Goal: Task Accomplishment & Management: Complete application form

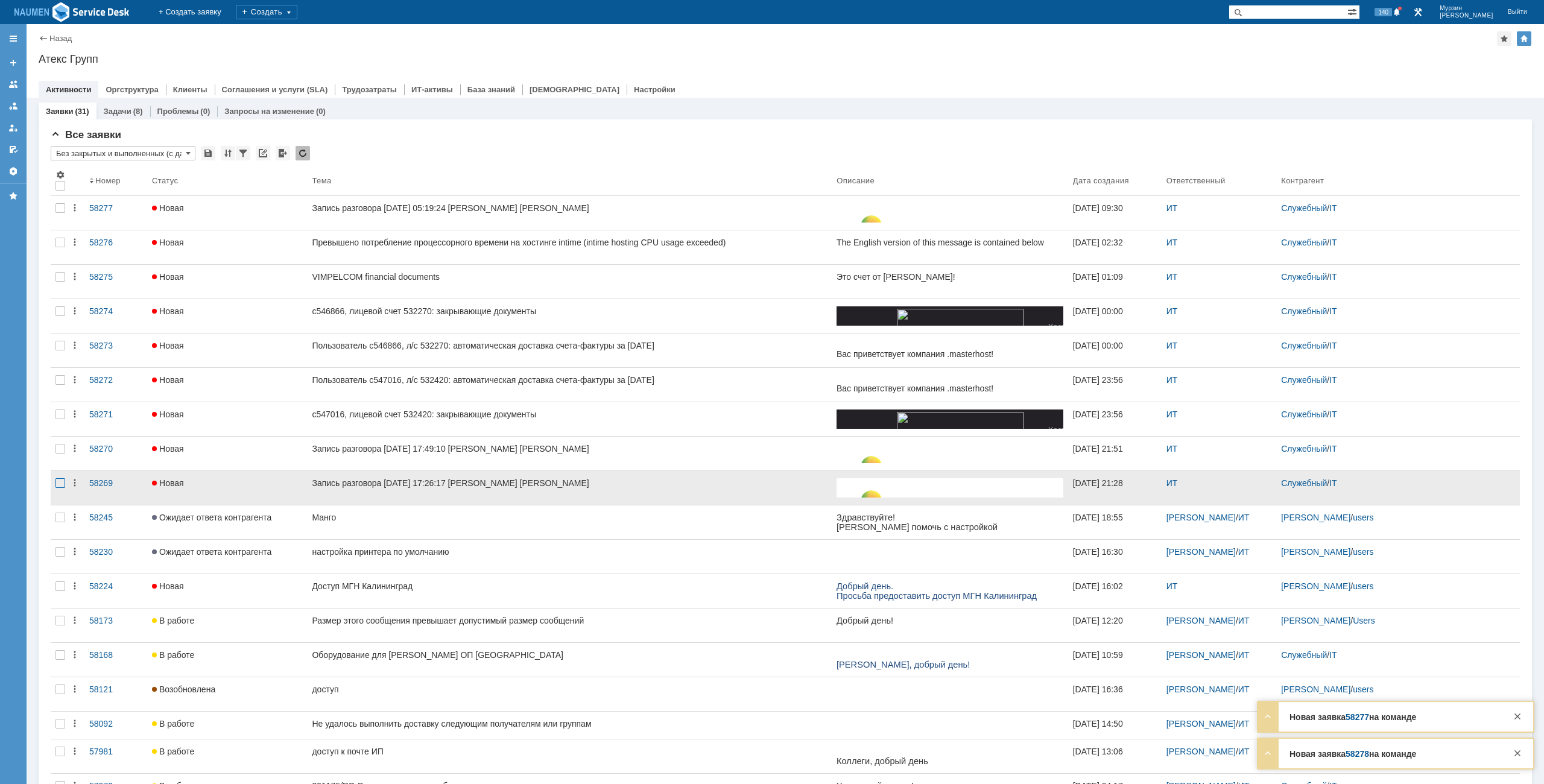
click at [63, 486] on div at bounding box center [60, 483] width 9 height 9
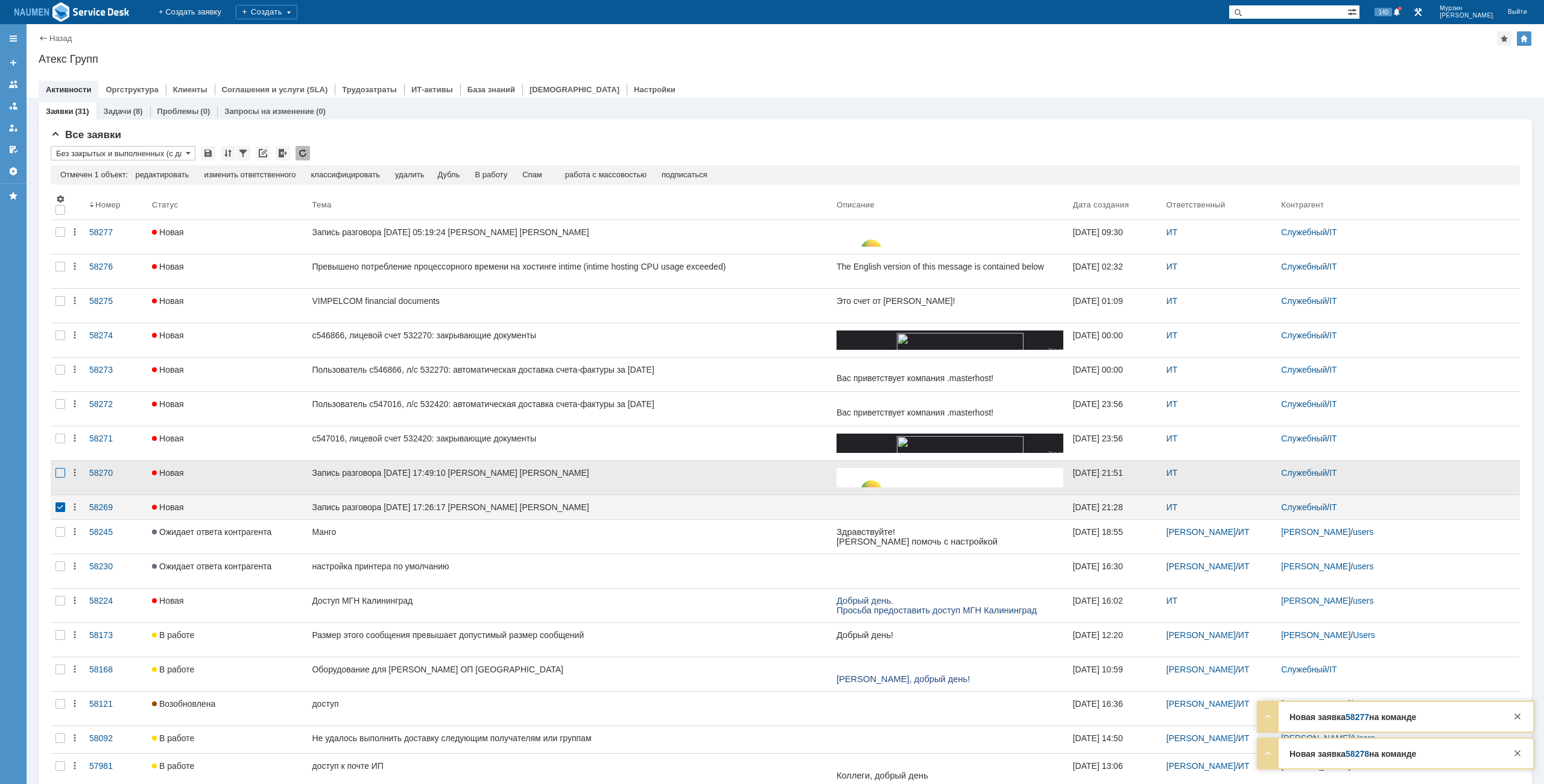
click at [65, 477] on div at bounding box center [60, 472] width 9 height 9
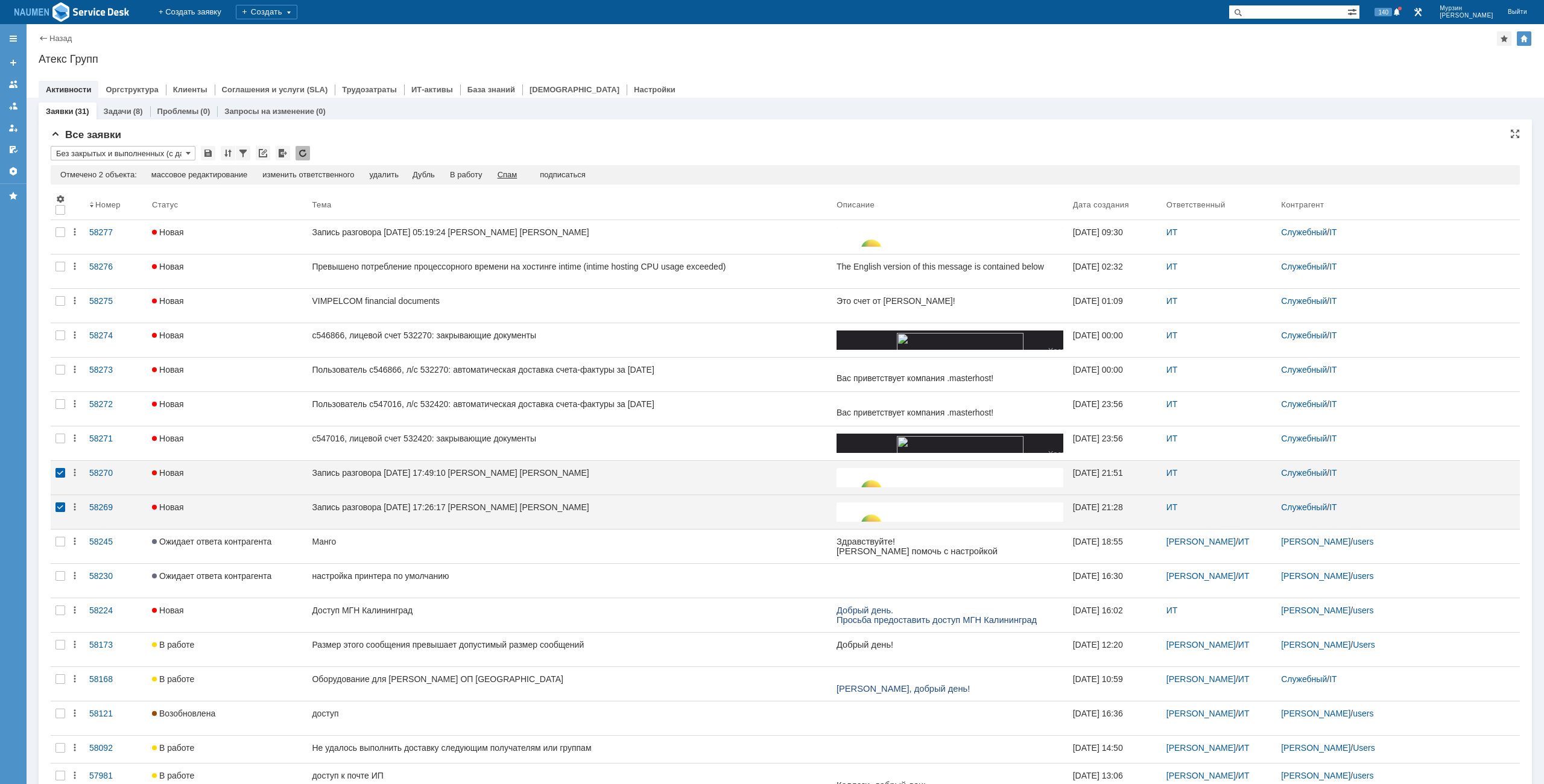
click at [515, 170] on div "Спам" at bounding box center [507, 175] width 20 height 9
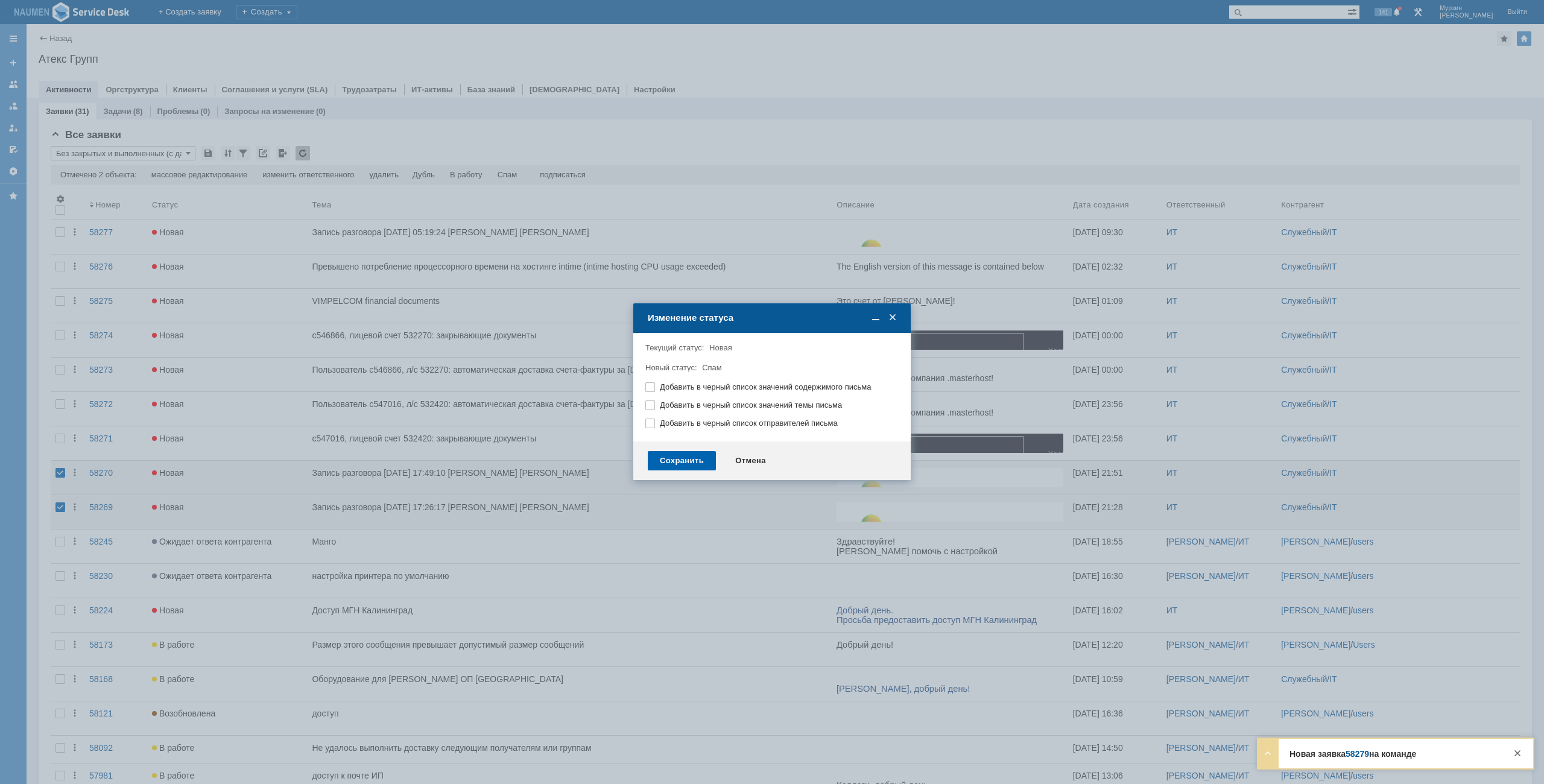
click at [690, 462] on div "Сохранить" at bounding box center [681, 461] width 68 height 20
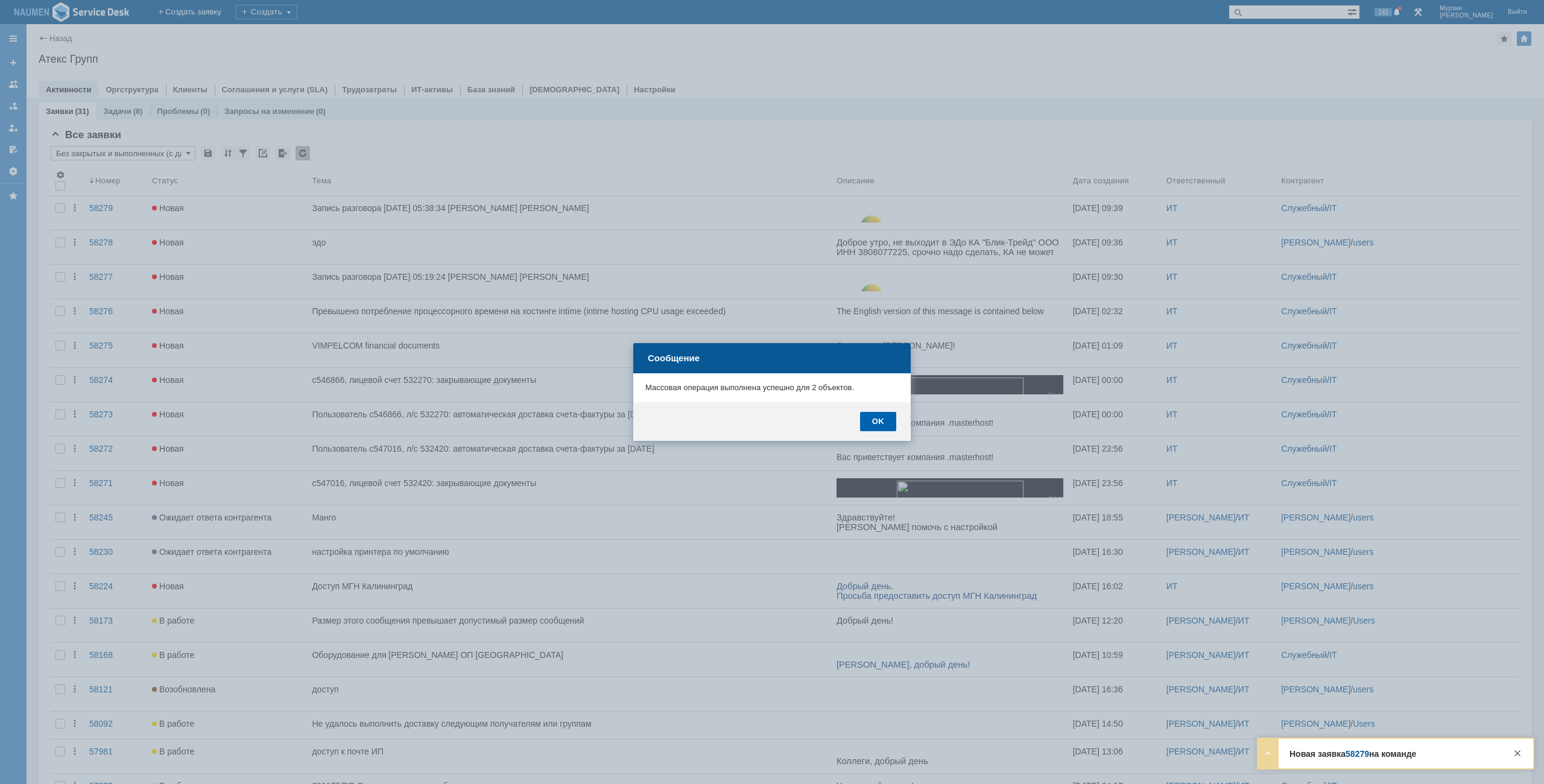
click at [877, 412] on div "OK" at bounding box center [772, 421] width 277 height 38
click at [877, 413] on div "OK" at bounding box center [878, 421] width 36 height 20
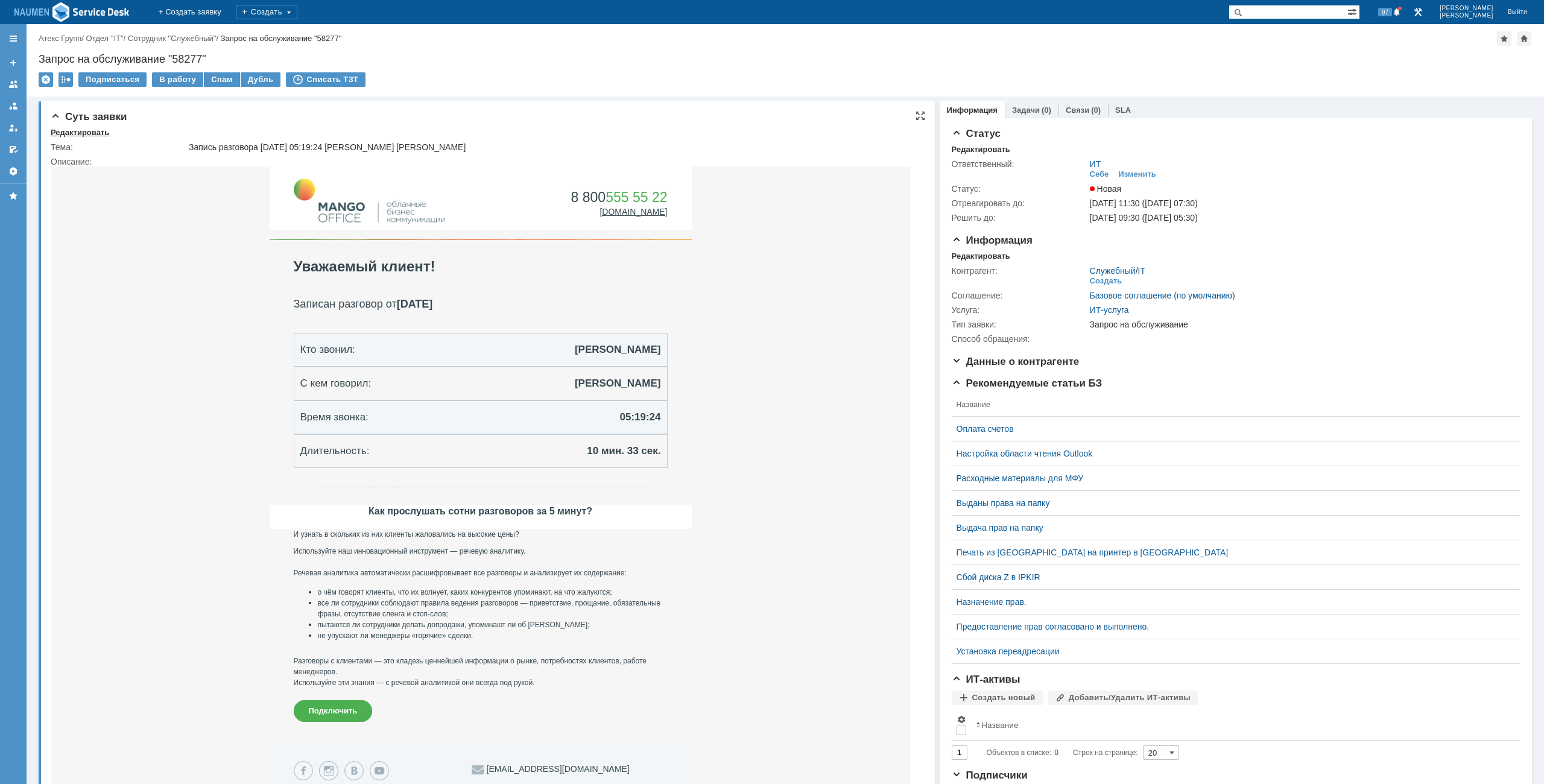
click at [93, 134] on div "Редактировать" at bounding box center [80, 133] width 59 height 9
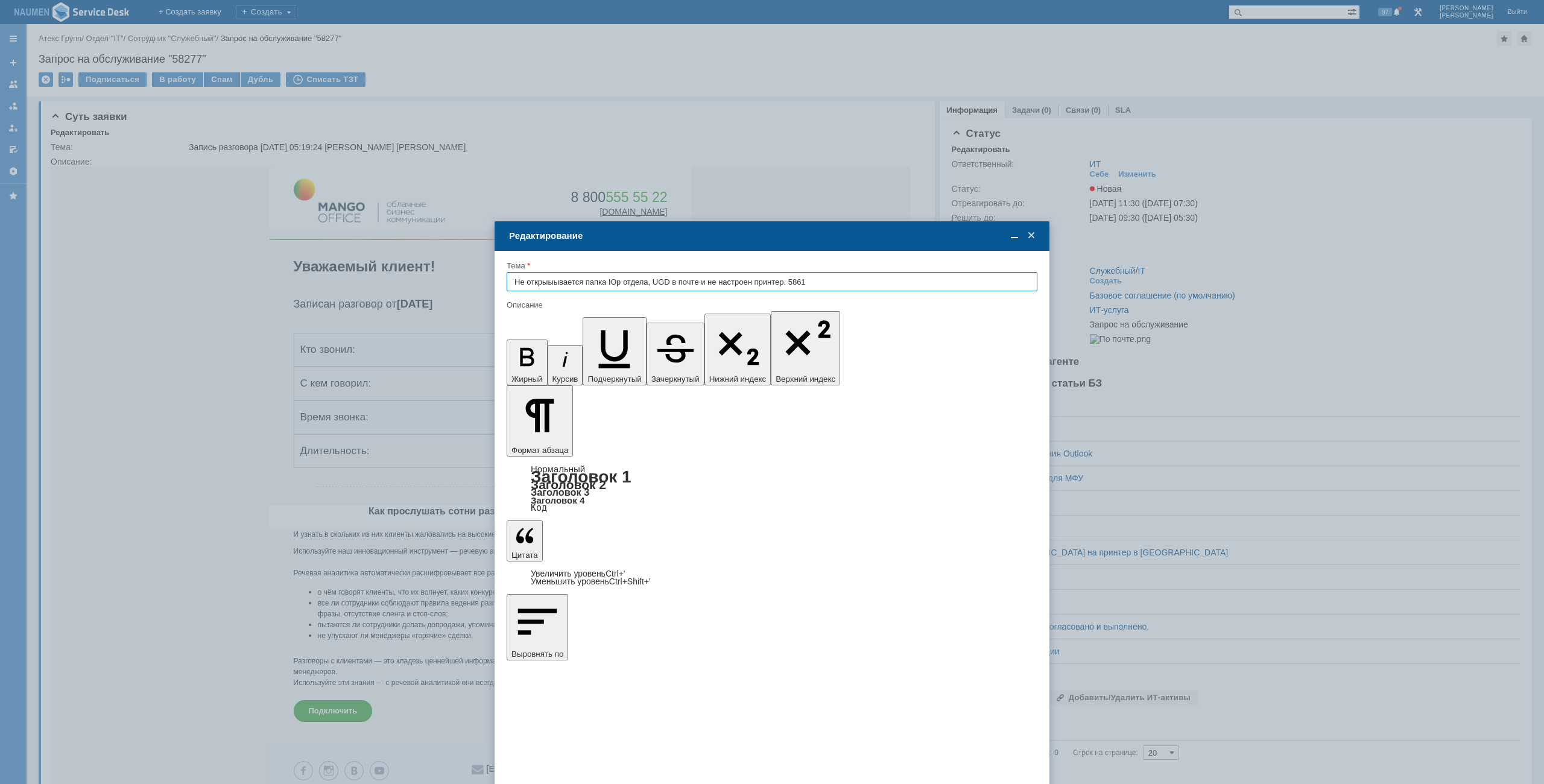
click at [553, 280] on input "Не открыыывается папка Юр отдела, UGD в почте и не настроен принтер. 5861" at bounding box center [772, 281] width 530 height 20
type input "Не открывается папка Юр отдела, UGD в почте и не настроен принтер. 5861"
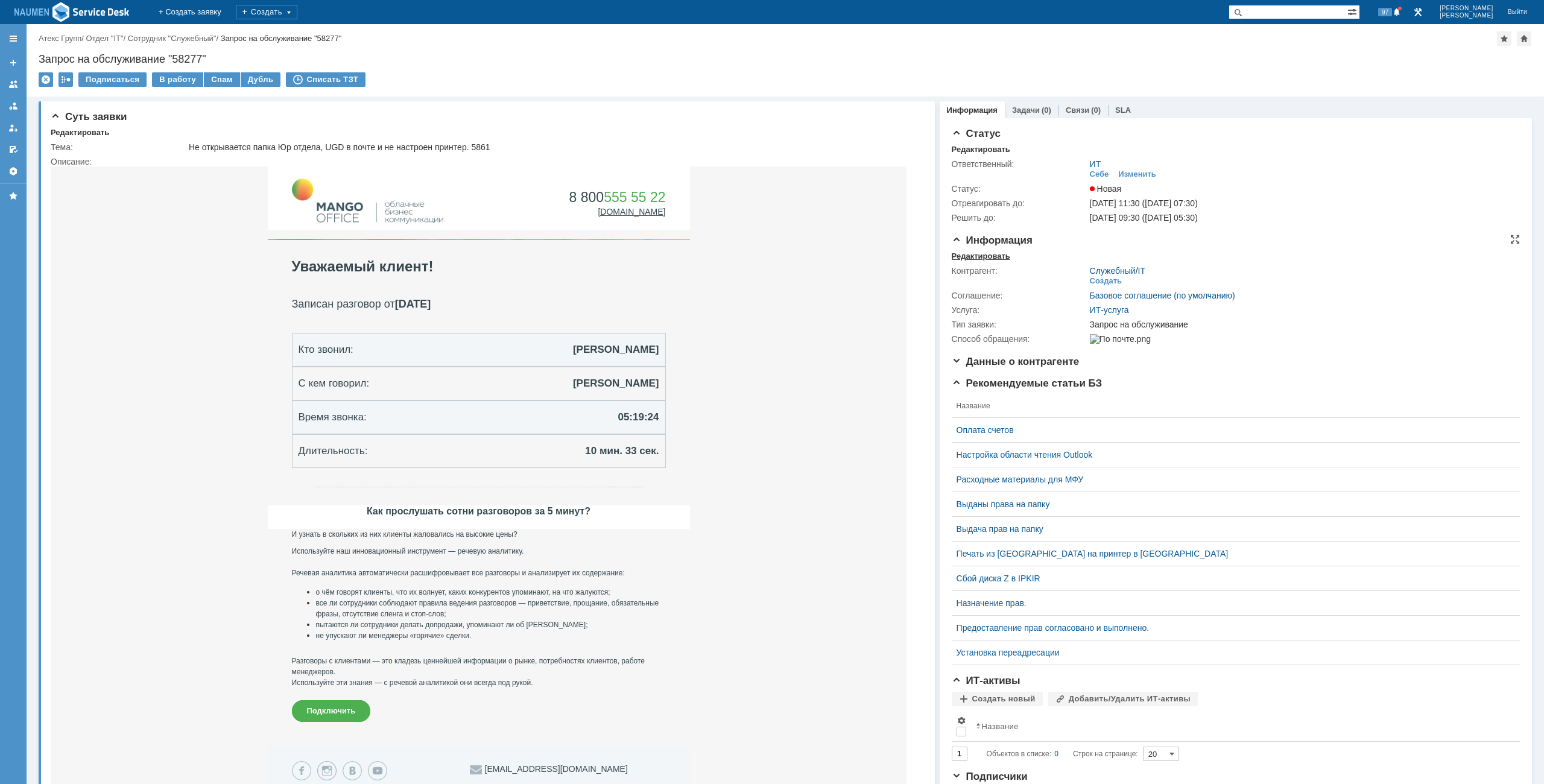
click at [975, 256] on div "Редактировать" at bounding box center [980, 256] width 59 height 9
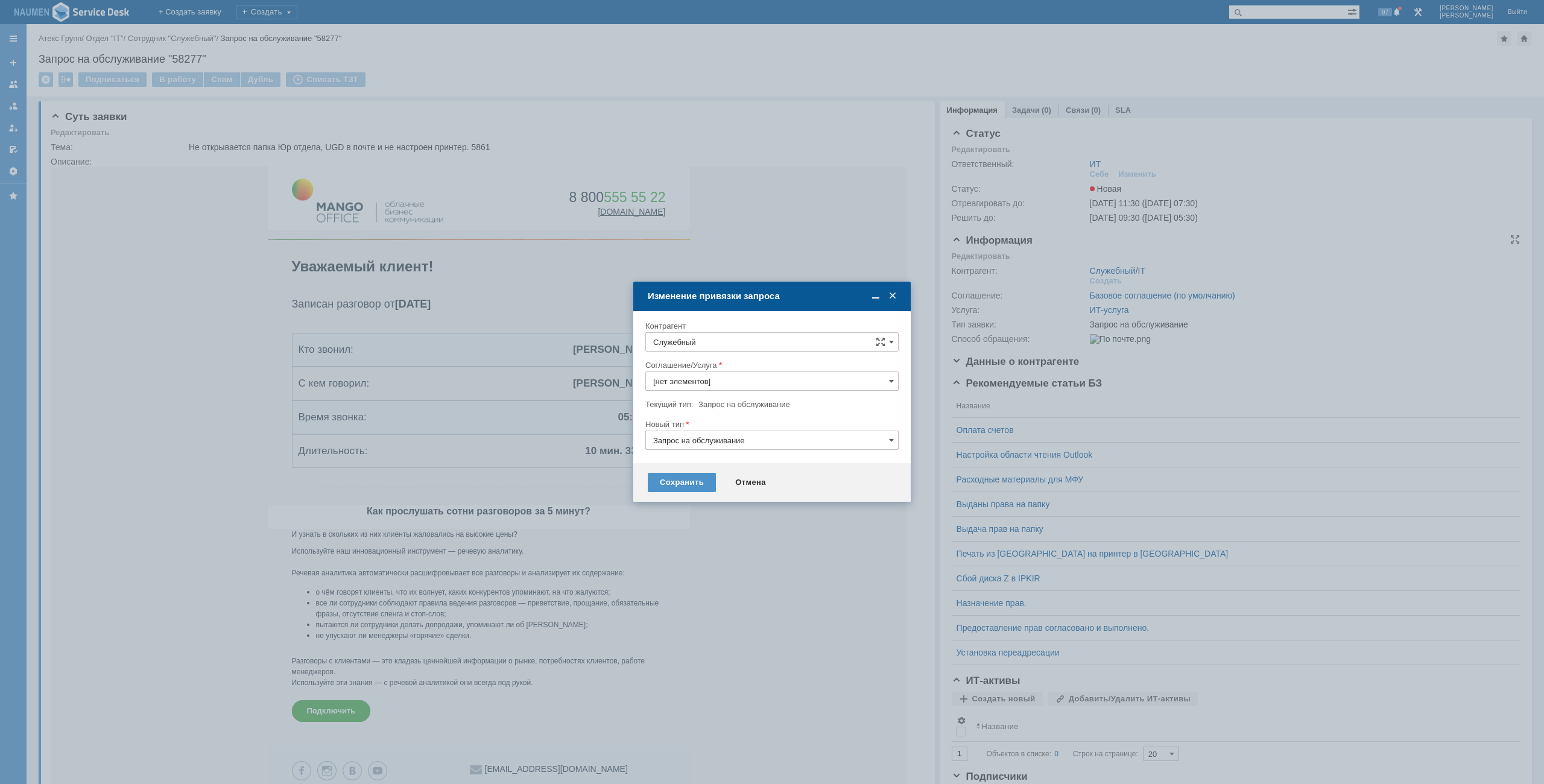
type input "ИТ-услуга"
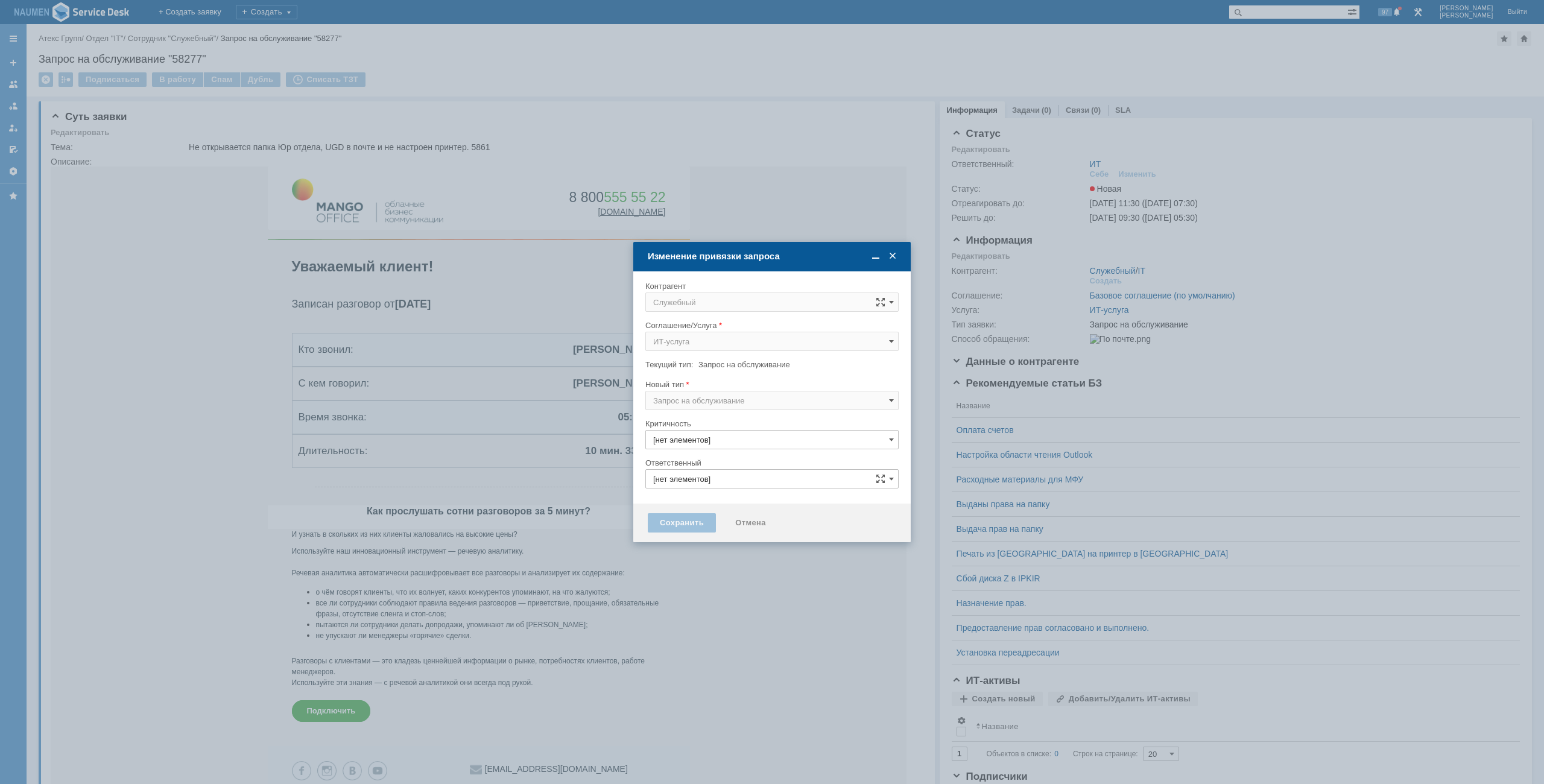
type input "3. Низкая"
type input "ИТ"
type input "[не указано]"
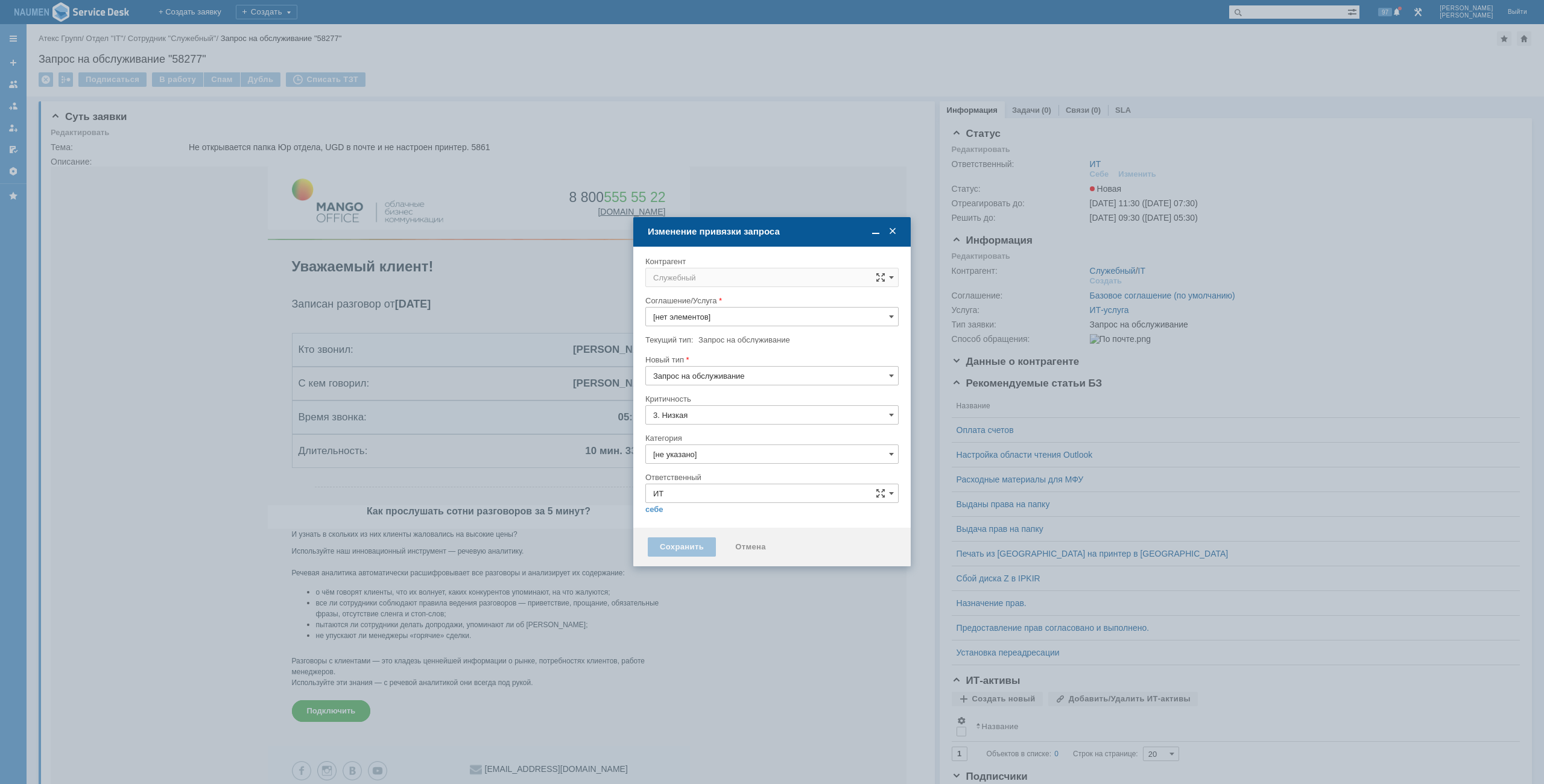
type input "ИТ-услуга"
click at [700, 283] on input "Служебный" at bounding box center [772, 277] width 253 height 20
click at [726, 388] on span "Бутакова Юлия" at bounding box center [729, 387] width 65 height 9
type input "Бутакова Юлия"
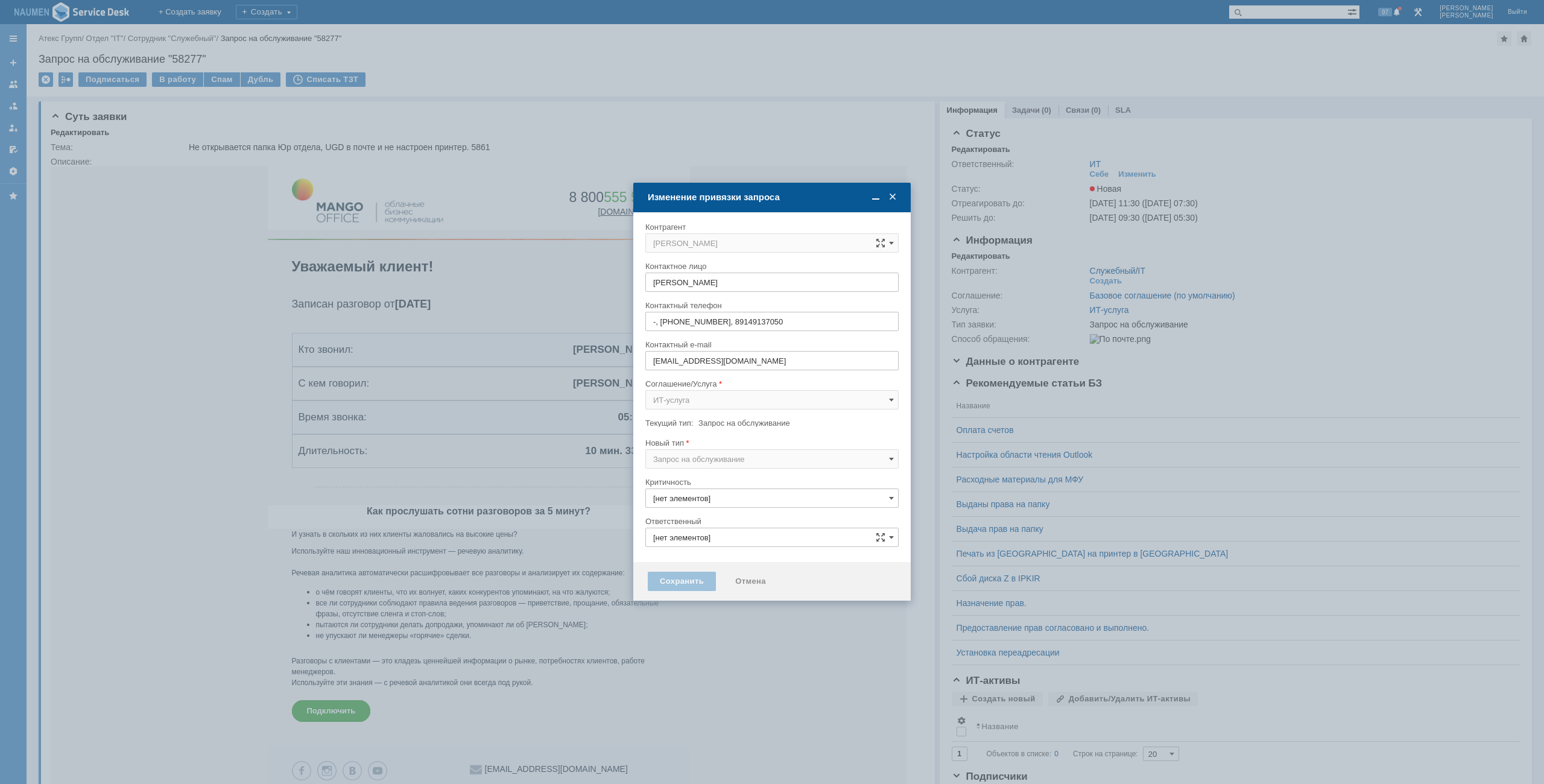
type input "3. Низкая"
type input "[не указано]"
type input "ИТ"
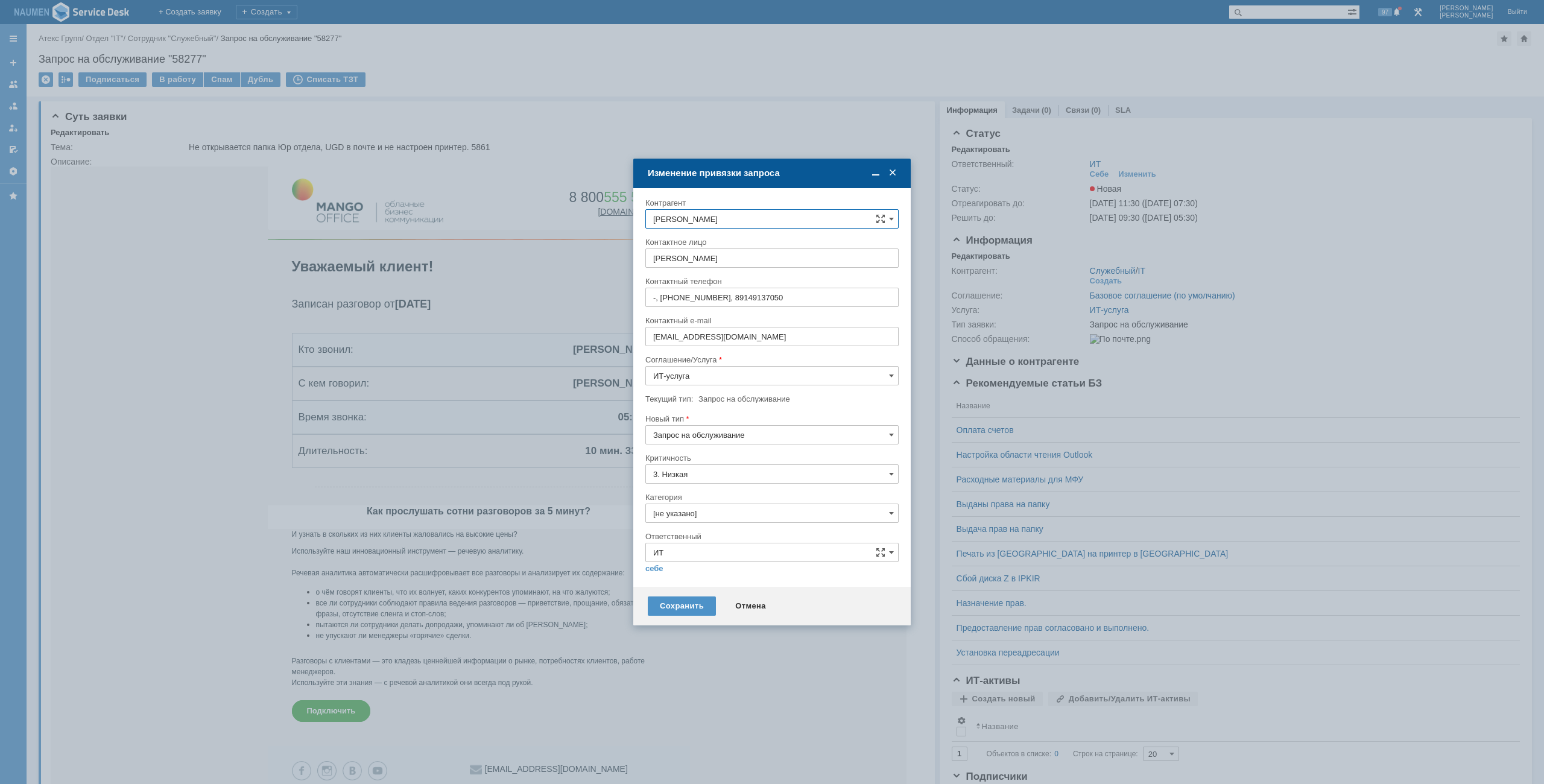
click at [716, 437] on input "Запрос на обслуживание" at bounding box center [772, 434] width 253 height 20
click at [703, 495] on span "Инцидент" at bounding box center [772, 497] width 237 height 9
type input "Инцидент"
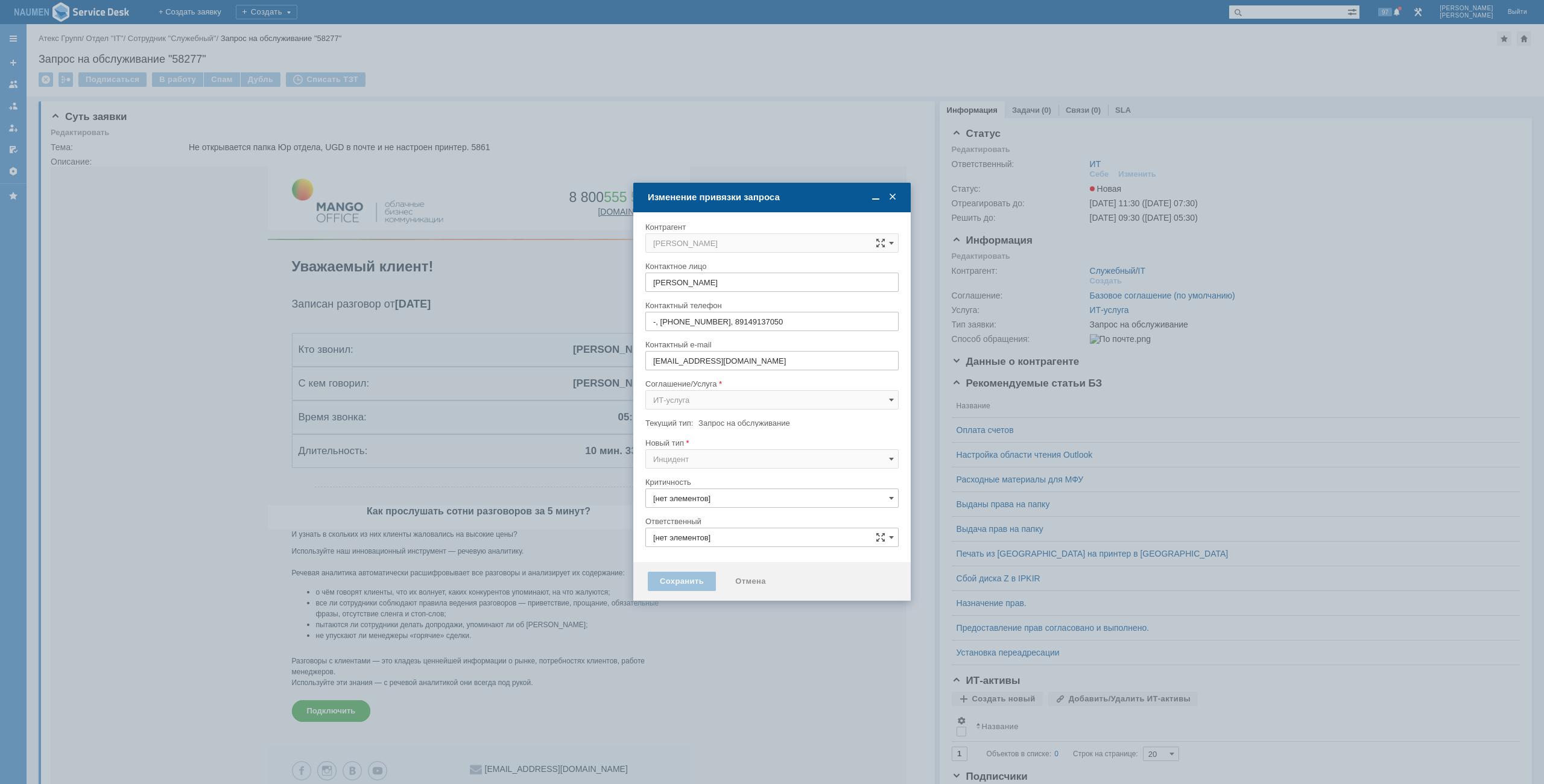
type input "3. Низкая"
type input "[не указано]"
type input "ИТ"
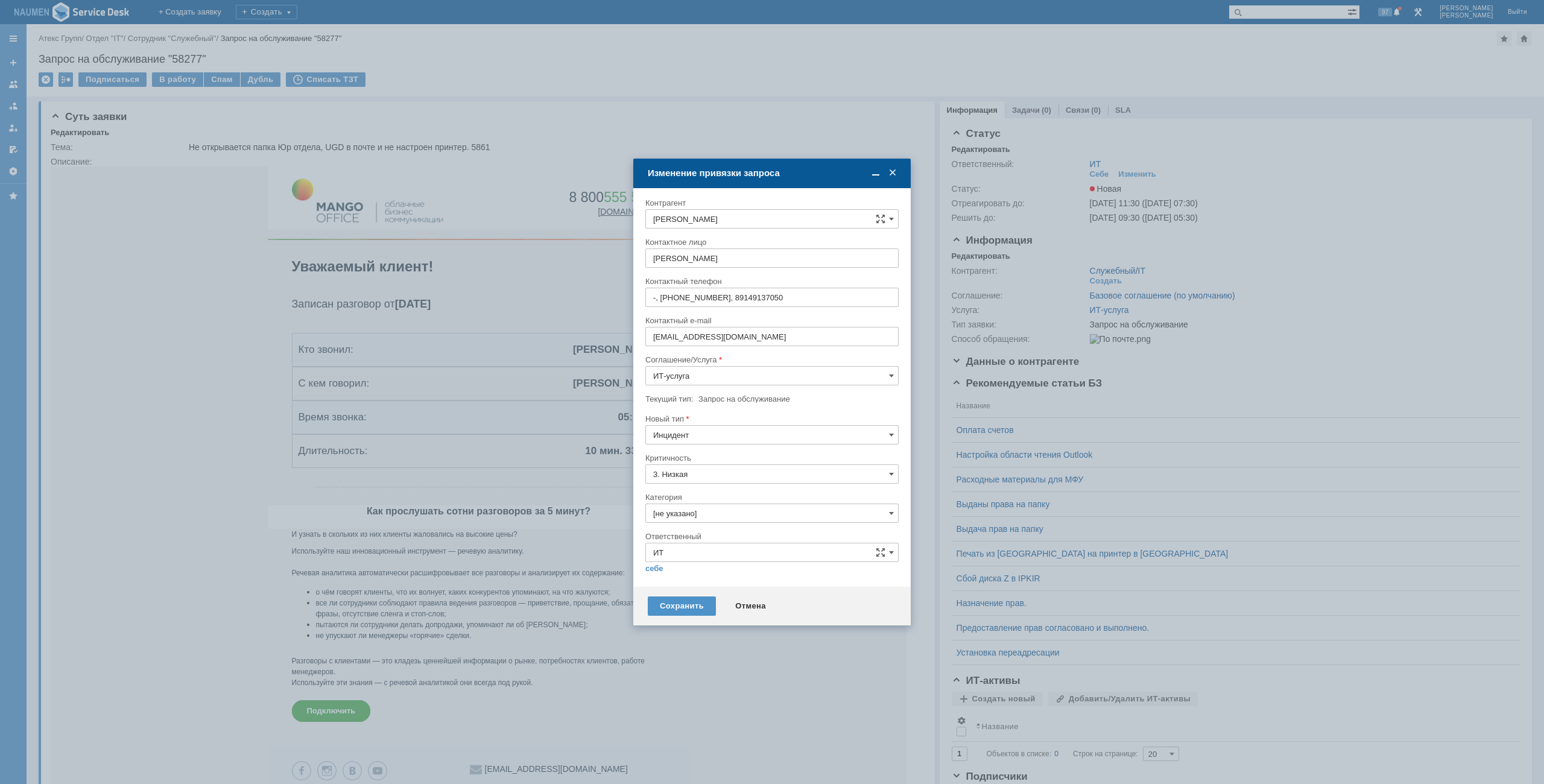
type input "Инцидент"
click at [697, 512] on input "[не указано]" at bounding box center [772, 513] width 253 height 20
click at [708, 574] on div "Программное обеспечение" at bounding box center [772, 581] width 252 height 20
click at [647, 562] on div "себе своей команде" at bounding box center [772, 568] width 253 height 12
type input "Программное обеспечение"
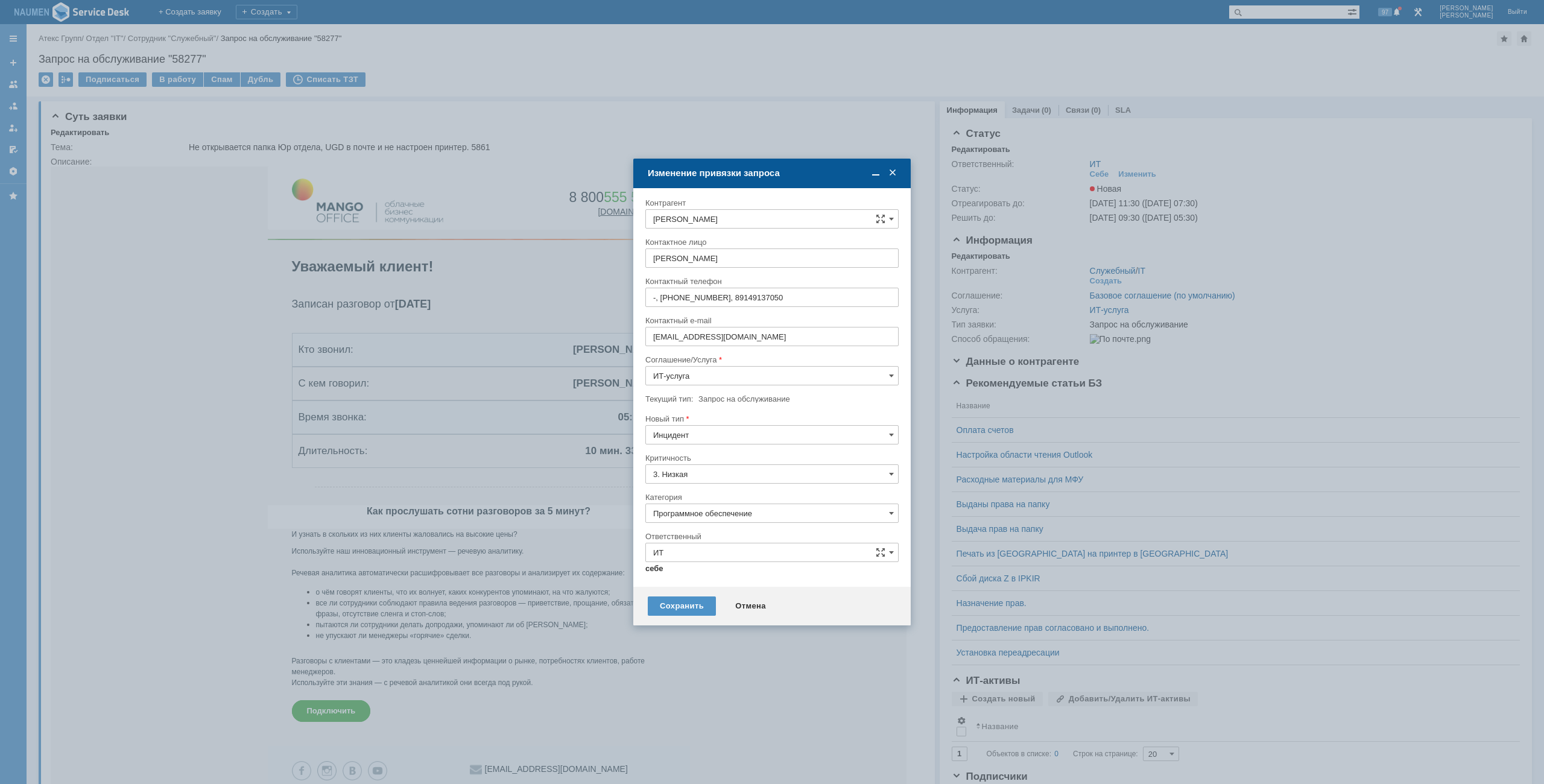
click at [655, 573] on link "себе" at bounding box center [654, 568] width 18 height 9
type input "[PERSON_NAME]"
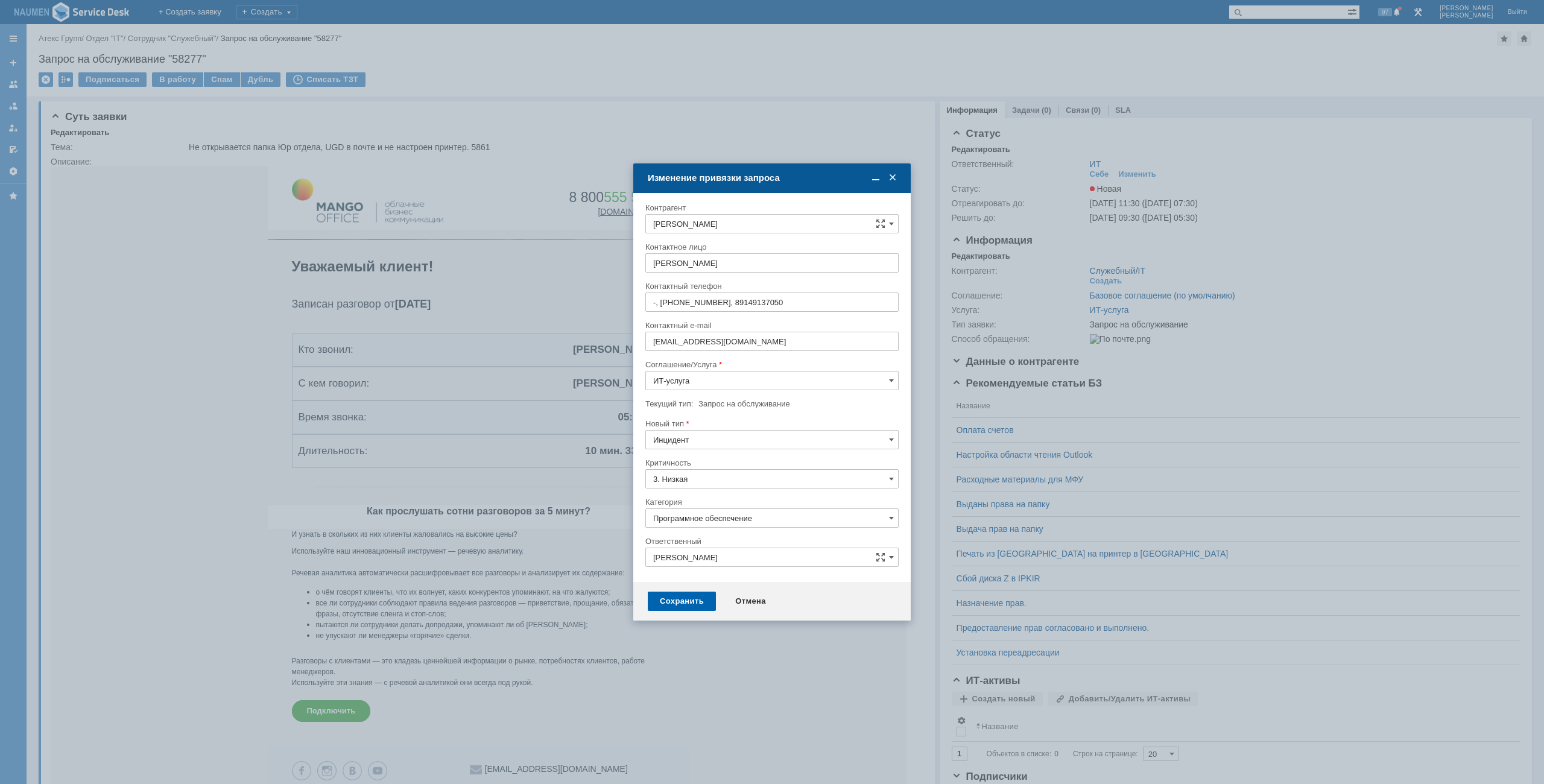
click at [677, 597] on div "Сохранить" at bounding box center [681, 600] width 68 height 20
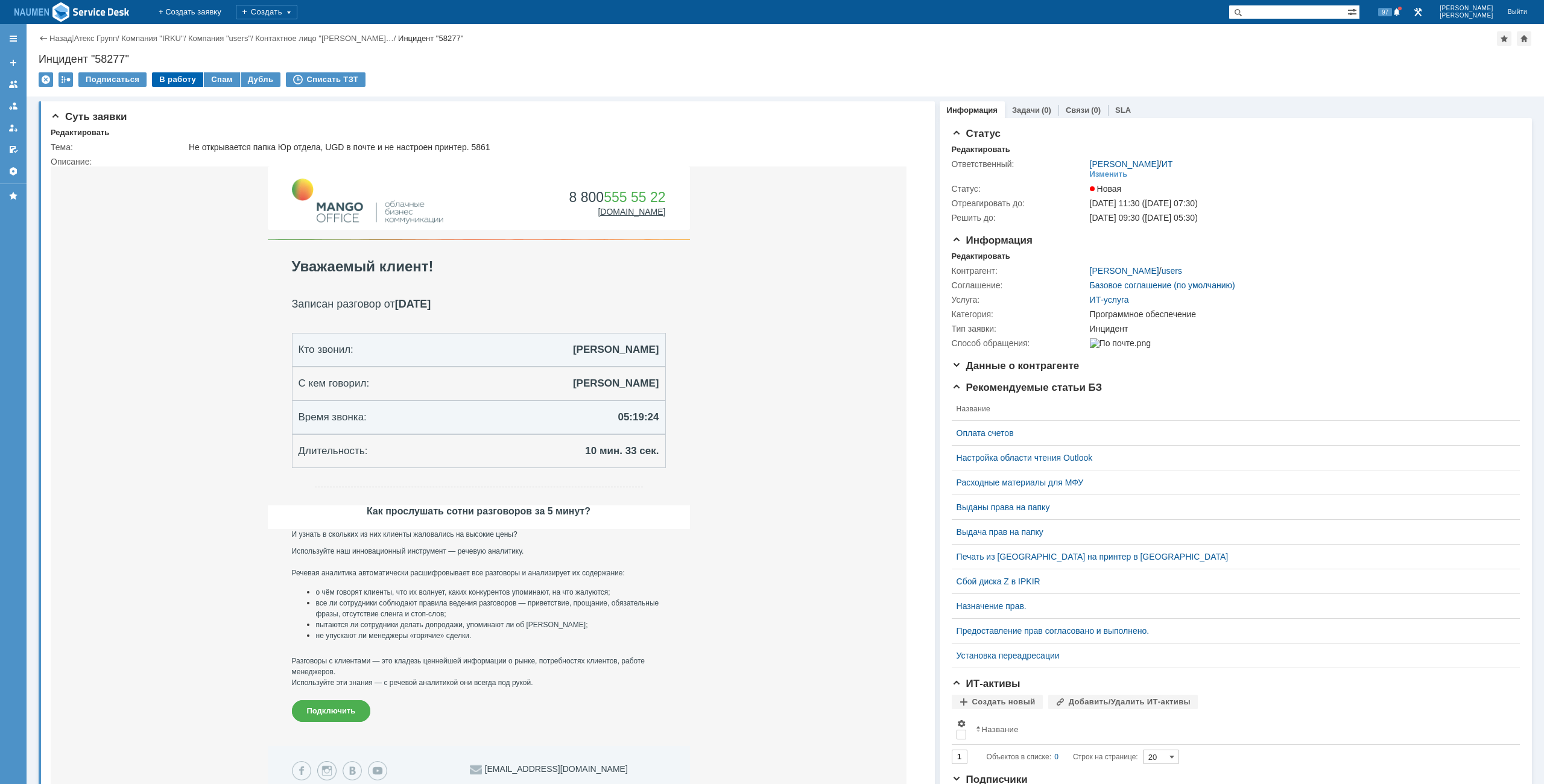
click at [165, 80] on div "В работу" at bounding box center [178, 80] width 52 height 15
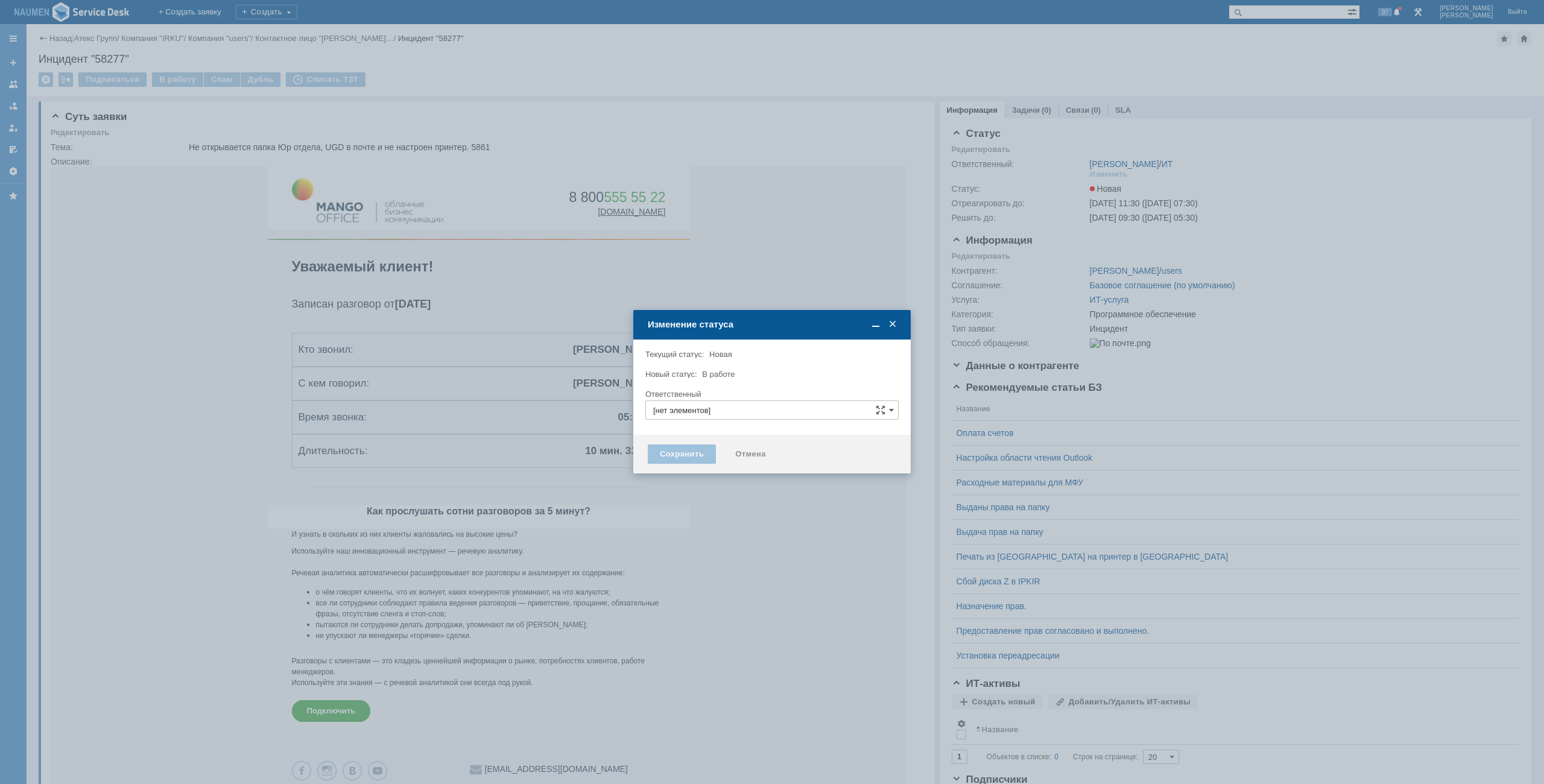
type input "Программное обеспечение"
type input "[PERSON_NAME]"
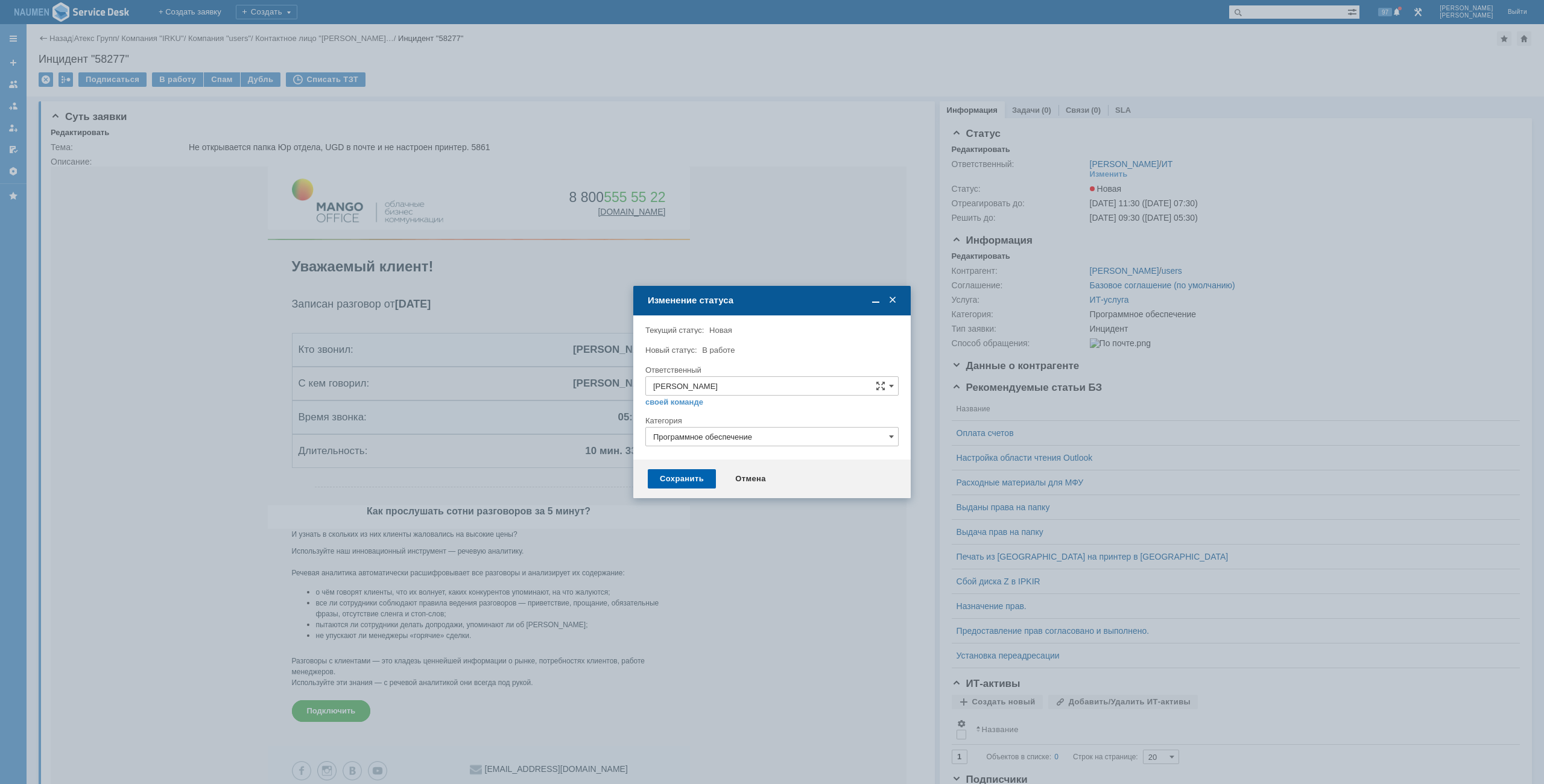
click at [690, 478] on div "Сохранить" at bounding box center [681, 479] width 68 height 20
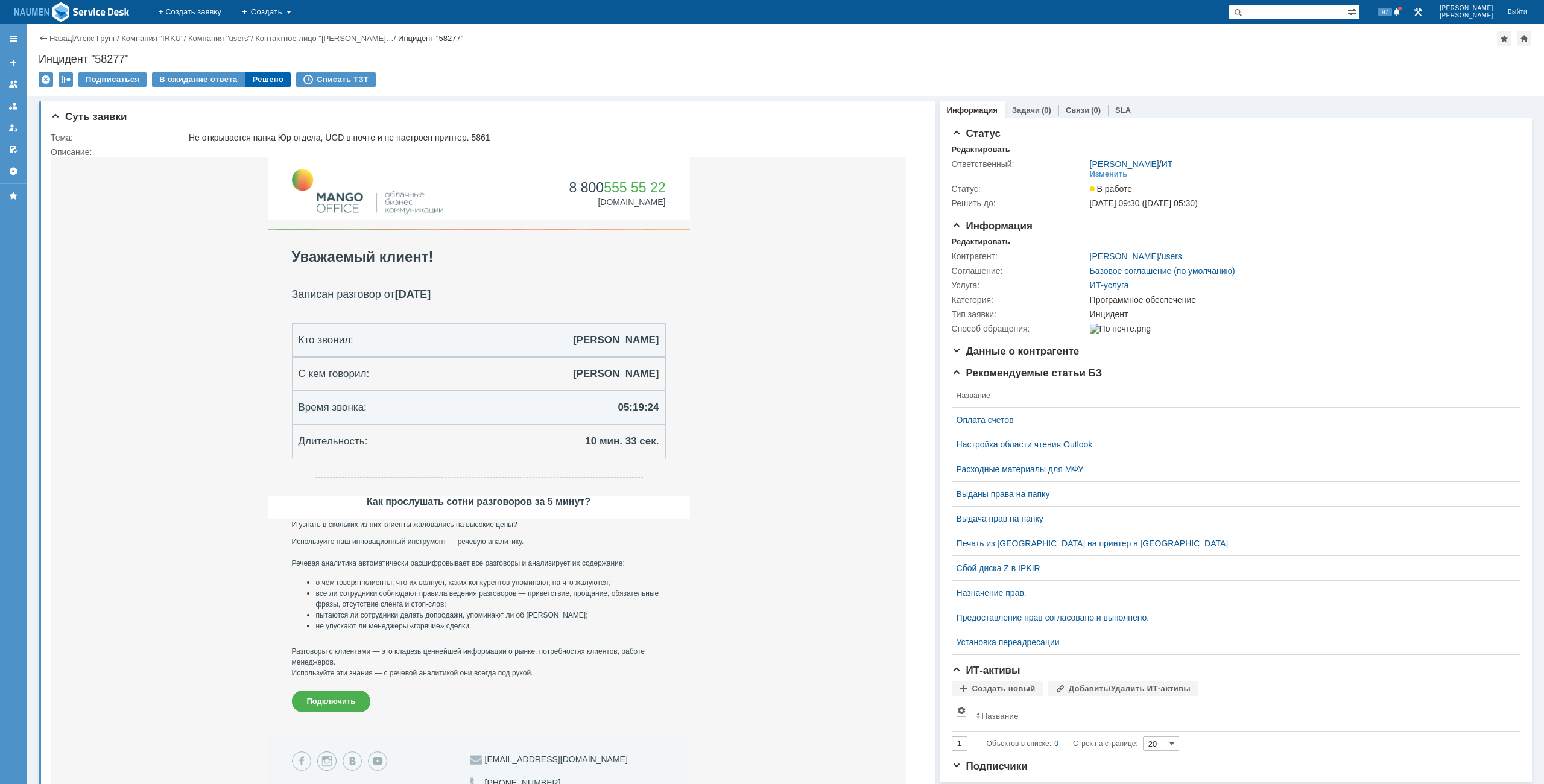
click at [257, 77] on div "Решено" at bounding box center [268, 80] width 46 height 15
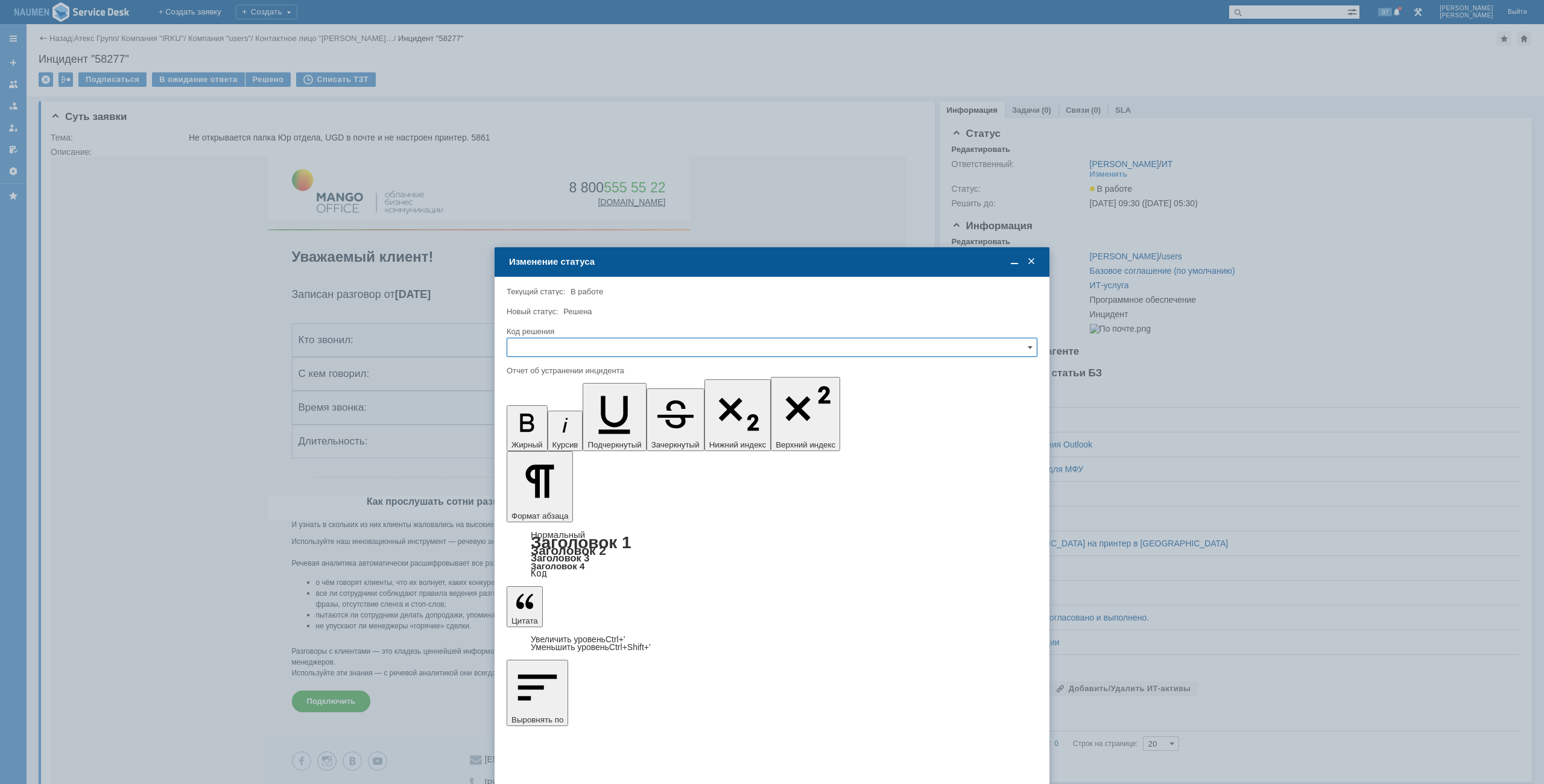
click at [587, 347] on input "text" at bounding box center [772, 347] width 530 height 20
click at [552, 436] on div "Решено" at bounding box center [772, 429] width 530 height 20
type input "Решено"
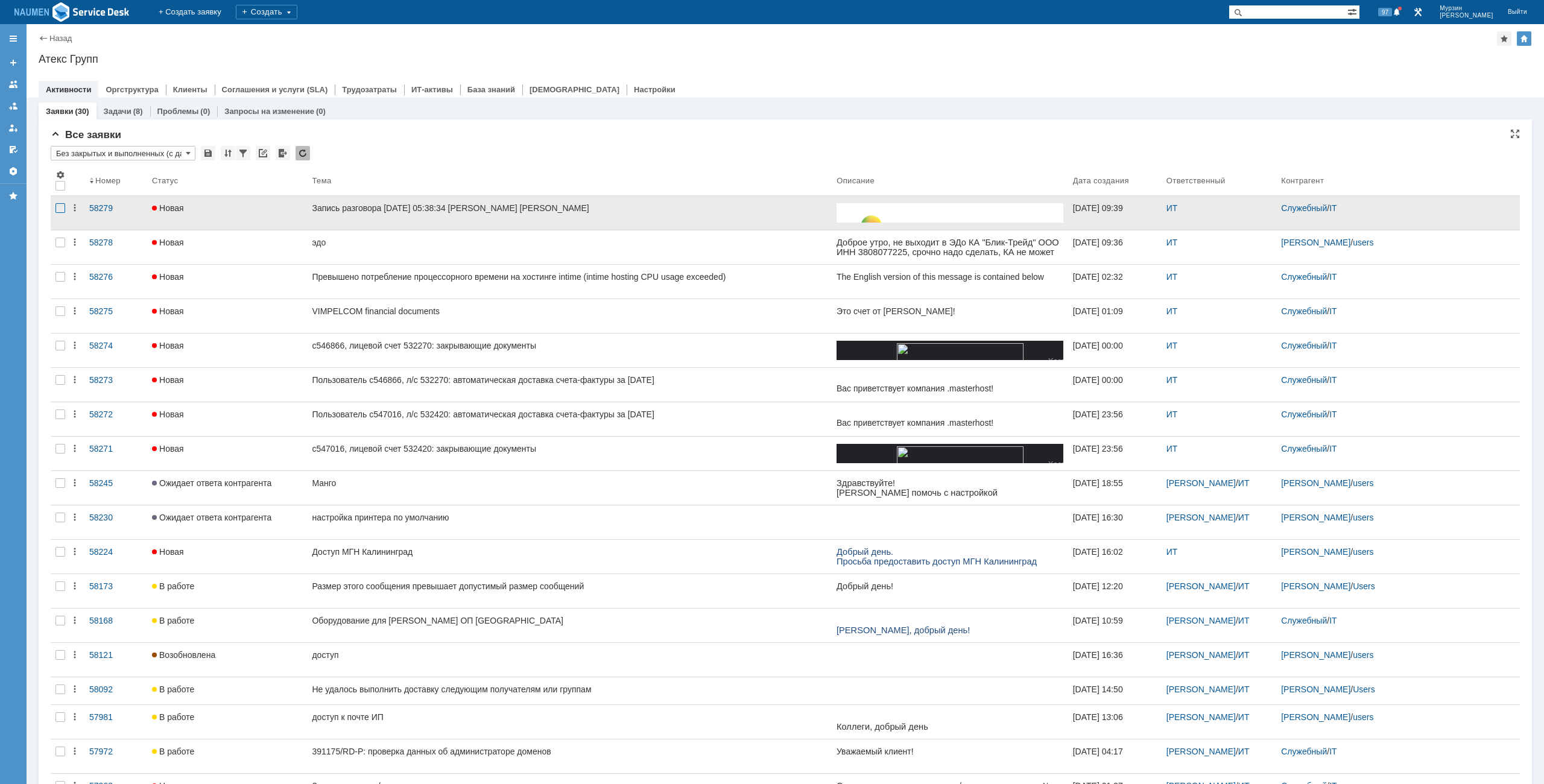
click at [59, 205] on div at bounding box center [60, 208] width 9 height 9
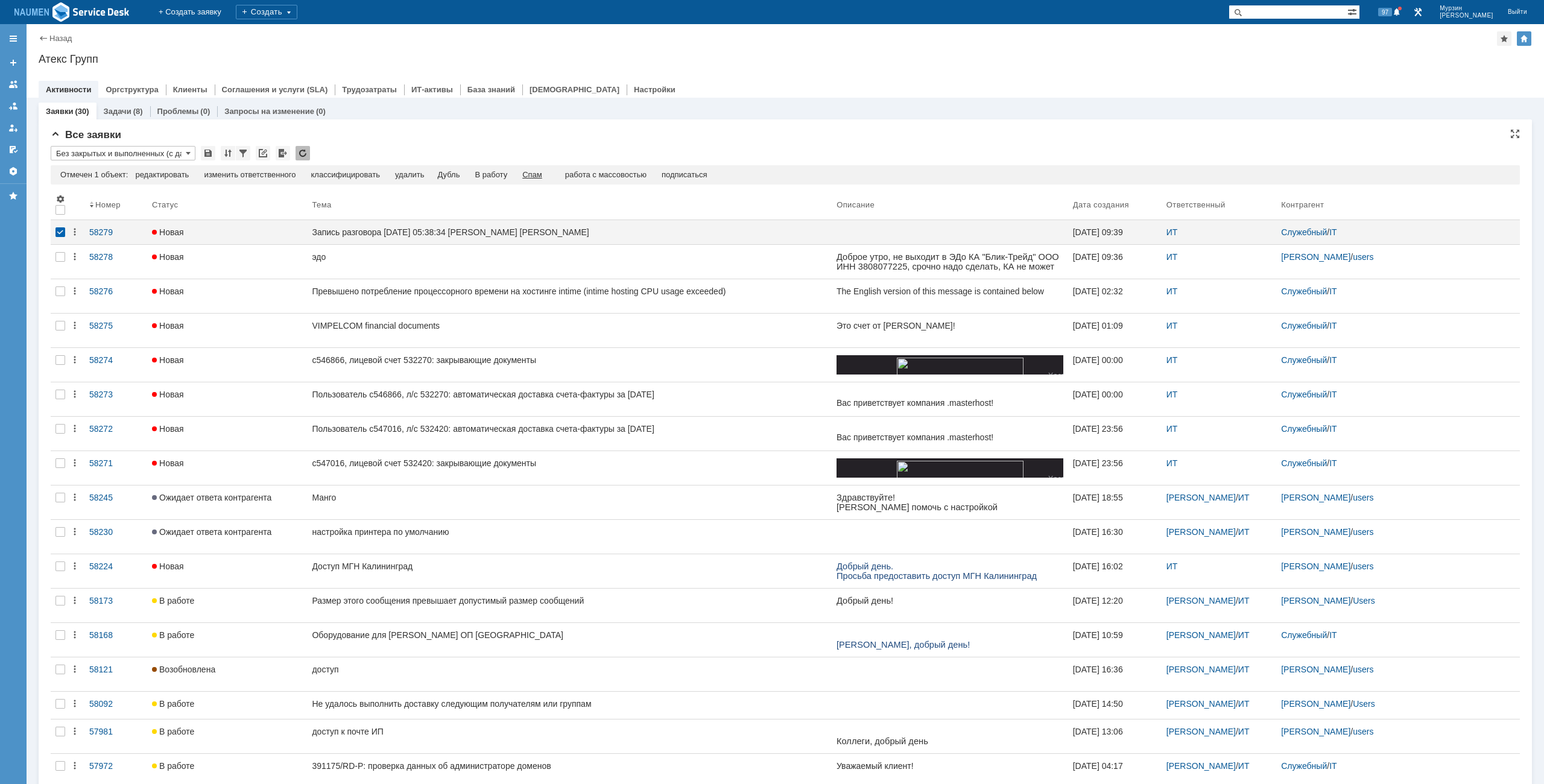
click at [542, 173] on div "Спам" at bounding box center [532, 175] width 20 height 9
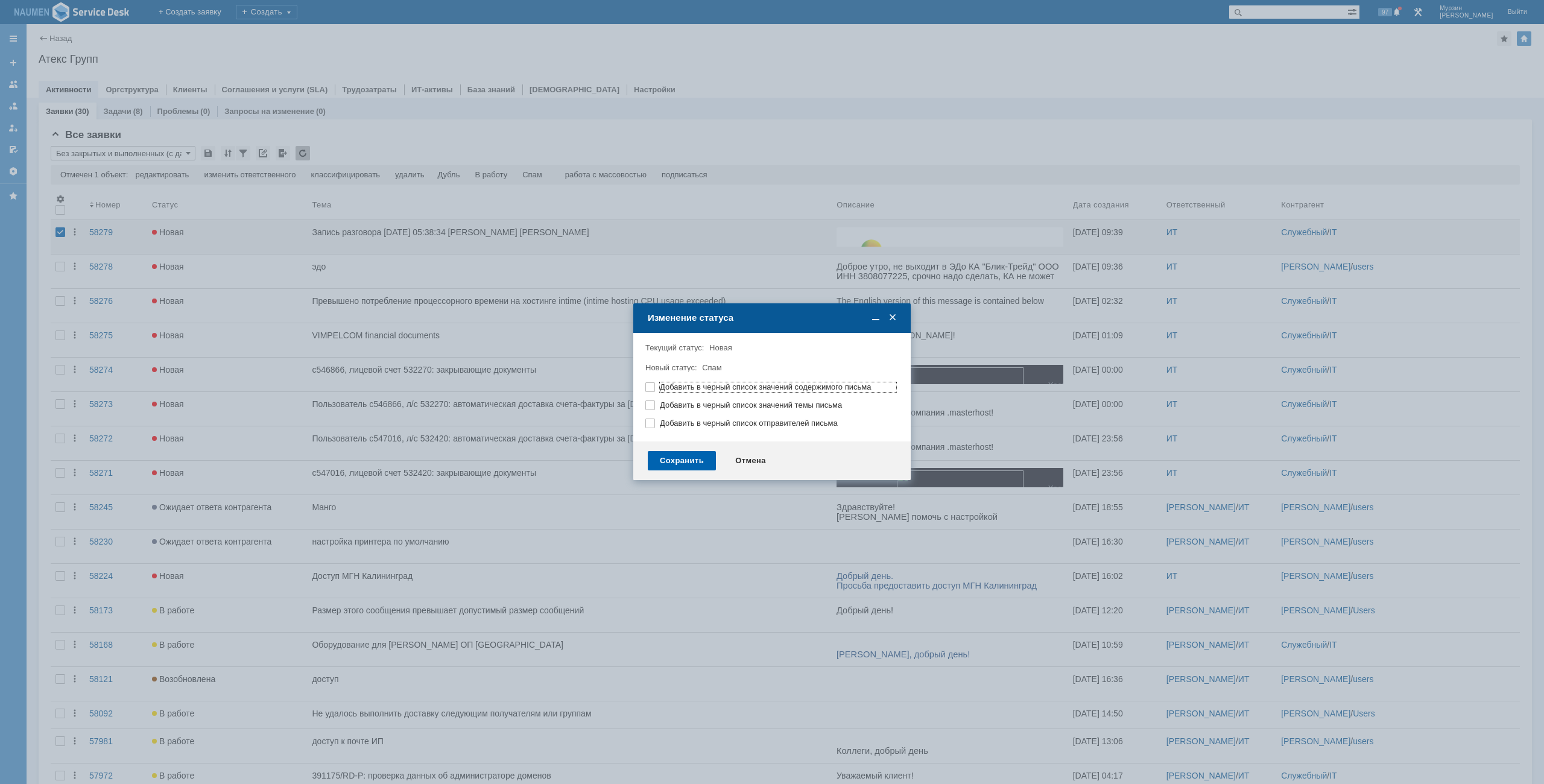
click at [688, 454] on div "Сохранить" at bounding box center [681, 461] width 68 height 20
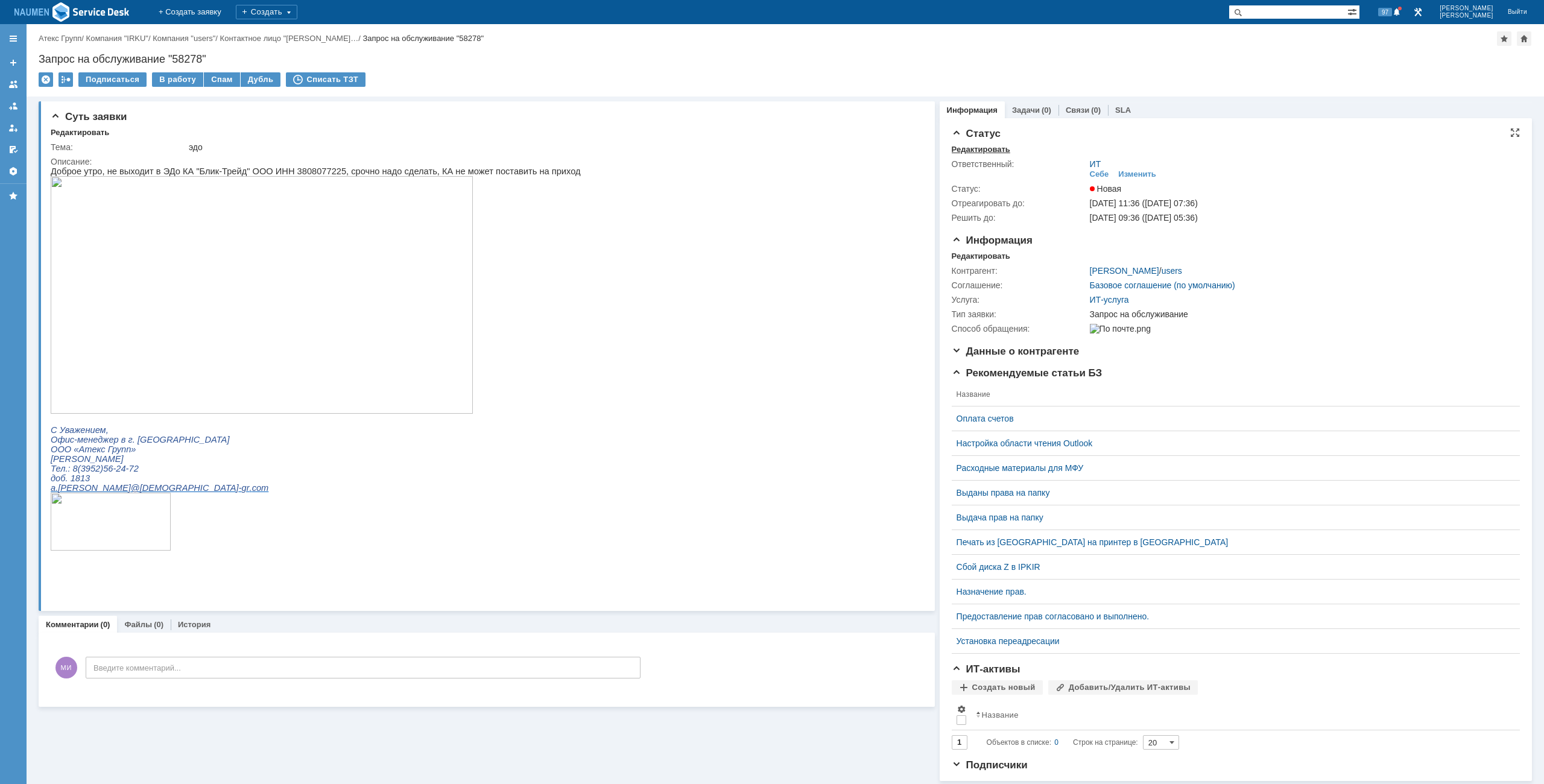
click at [960, 147] on div "Редактировать" at bounding box center [980, 149] width 59 height 9
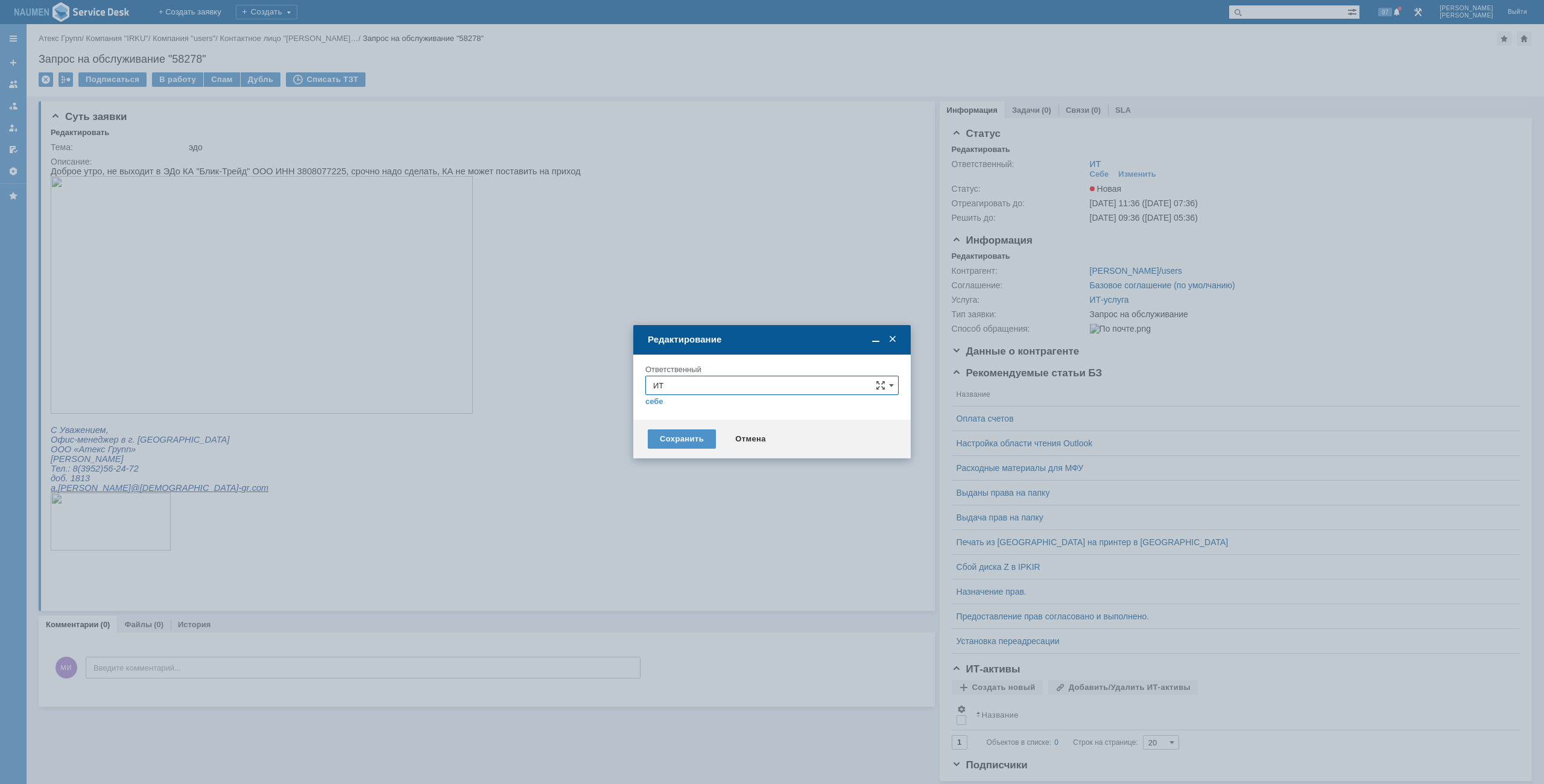
click at [710, 392] on input "ИТ" at bounding box center [772, 385] width 253 height 20
click at [682, 522] on span "АСУ" at bounding box center [772, 527] width 237 height 9
type input "АСУ"
click at [671, 440] on div "Сохранить" at bounding box center [681, 439] width 68 height 20
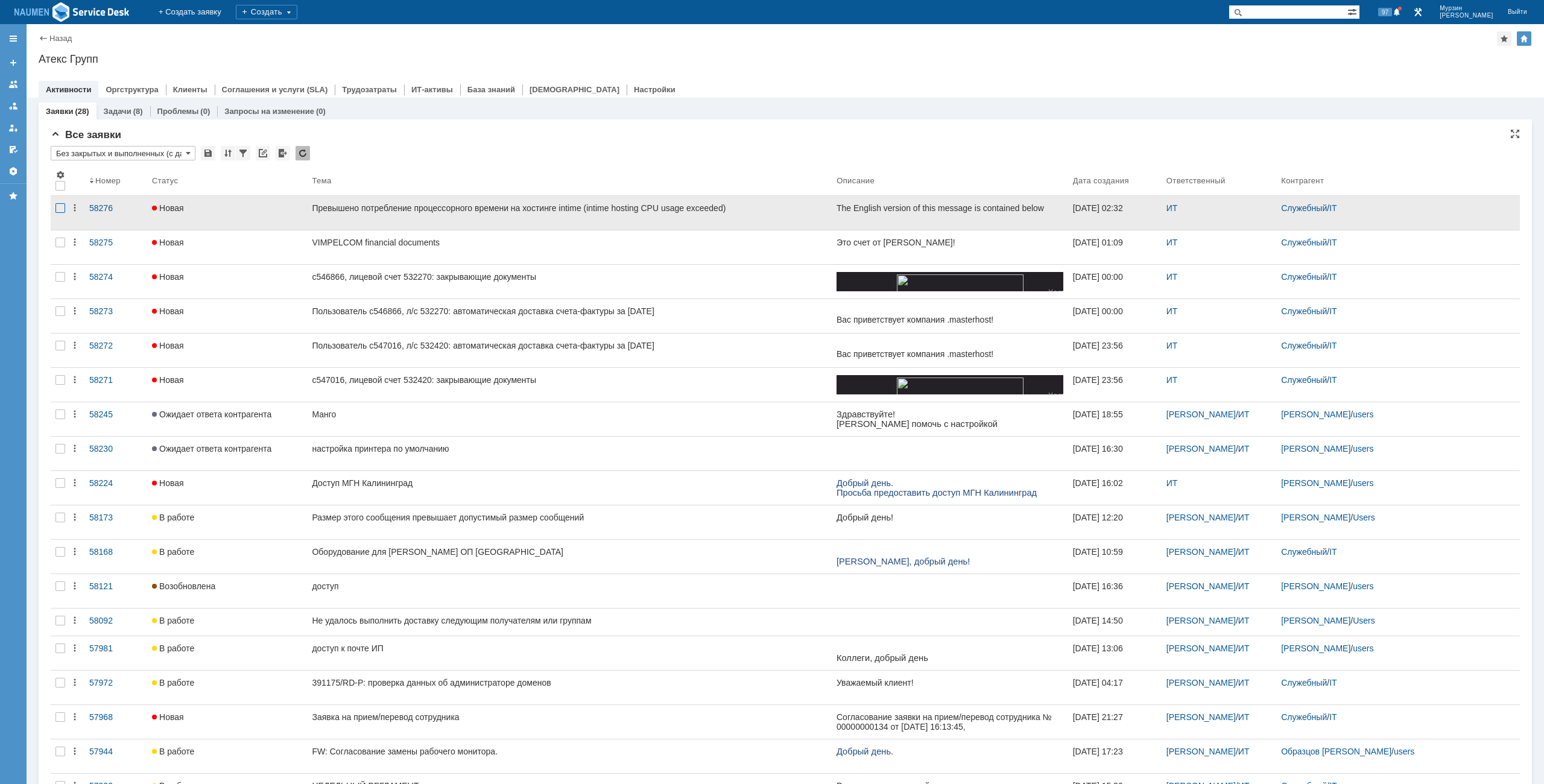
click at [58, 208] on div at bounding box center [60, 208] width 9 height 9
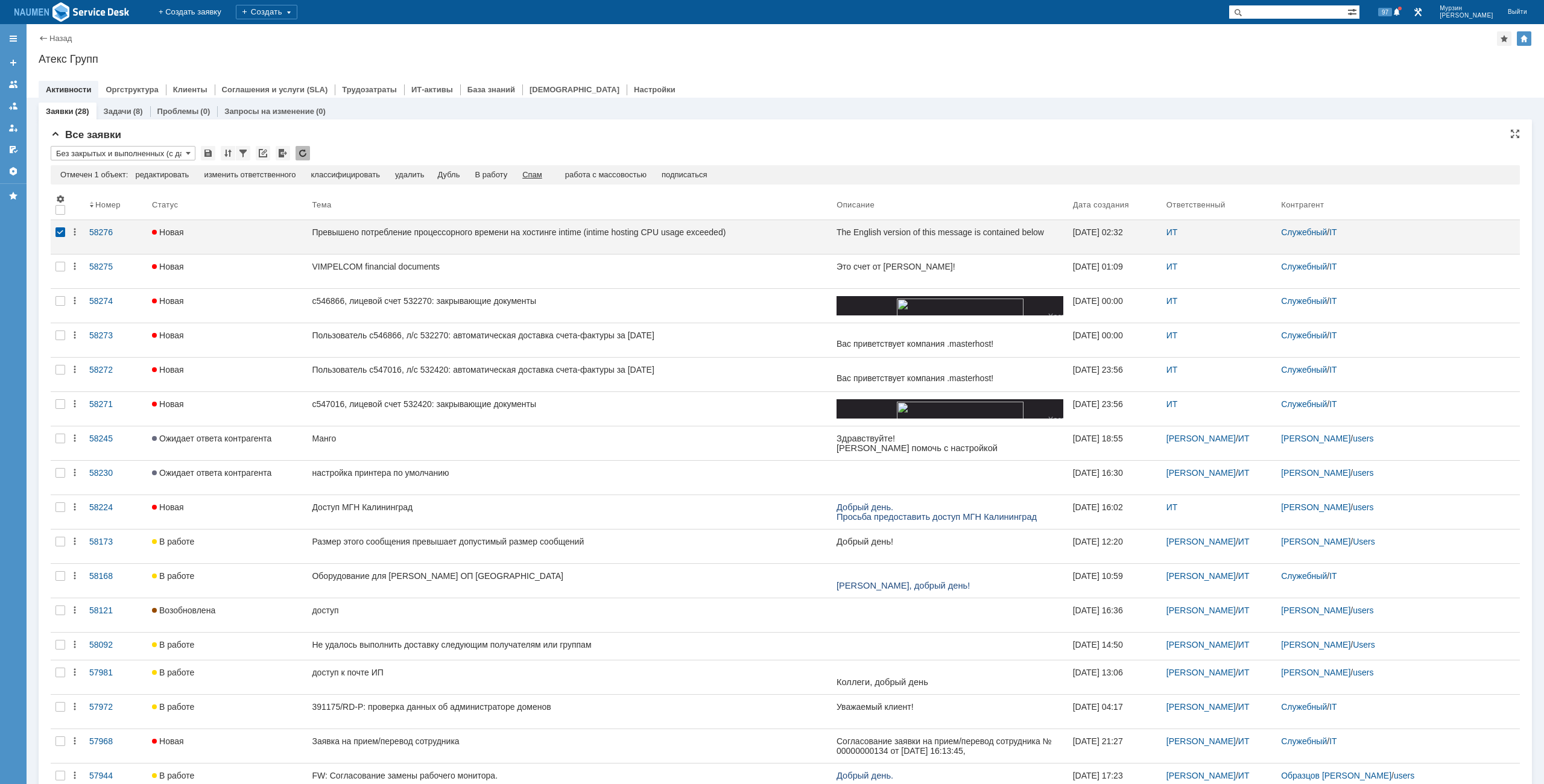
click at [542, 173] on div "Спам" at bounding box center [532, 175] width 20 height 9
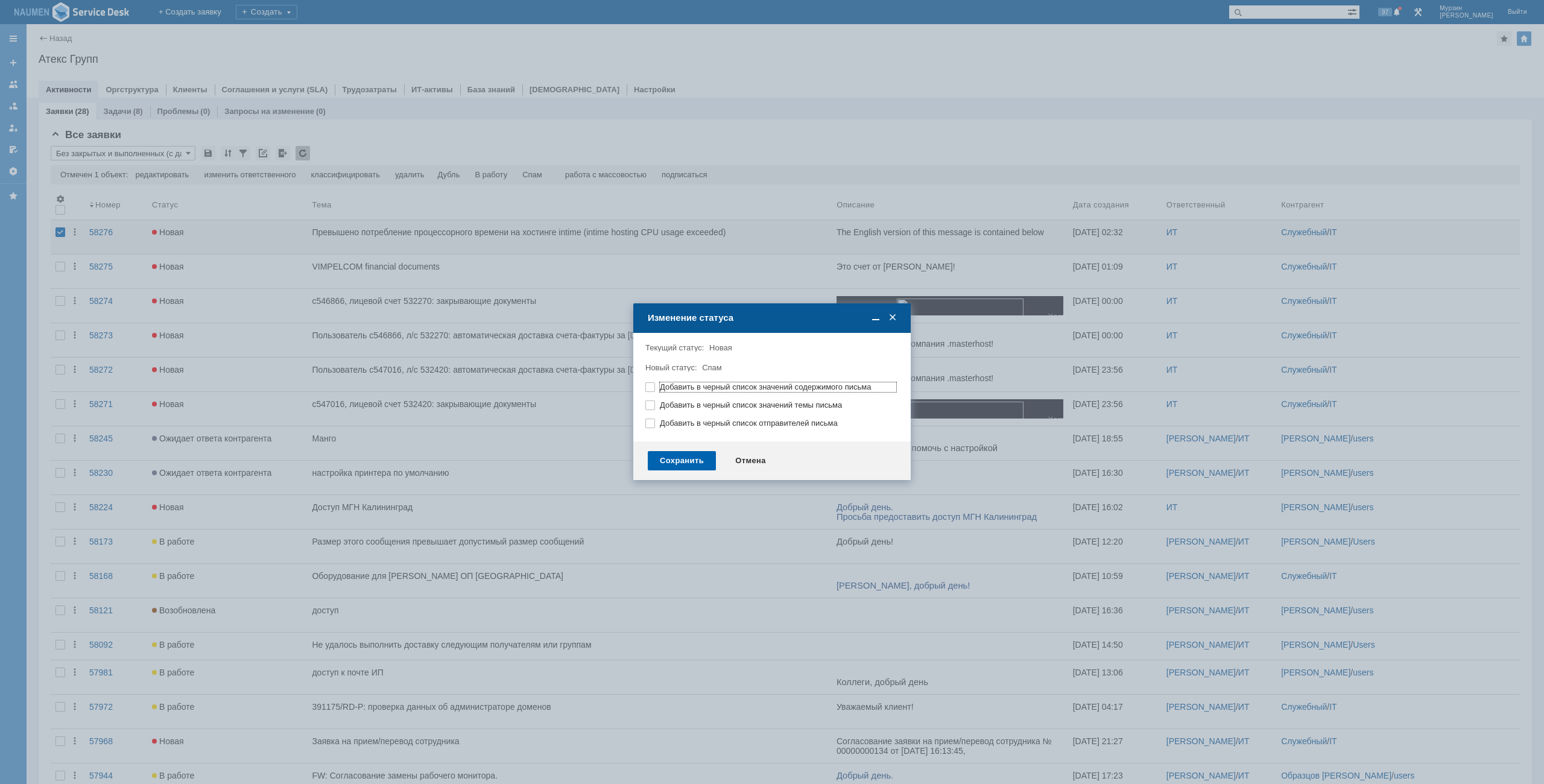
click at [704, 461] on div "Сохранить" at bounding box center [681, 461] width 68 height 20
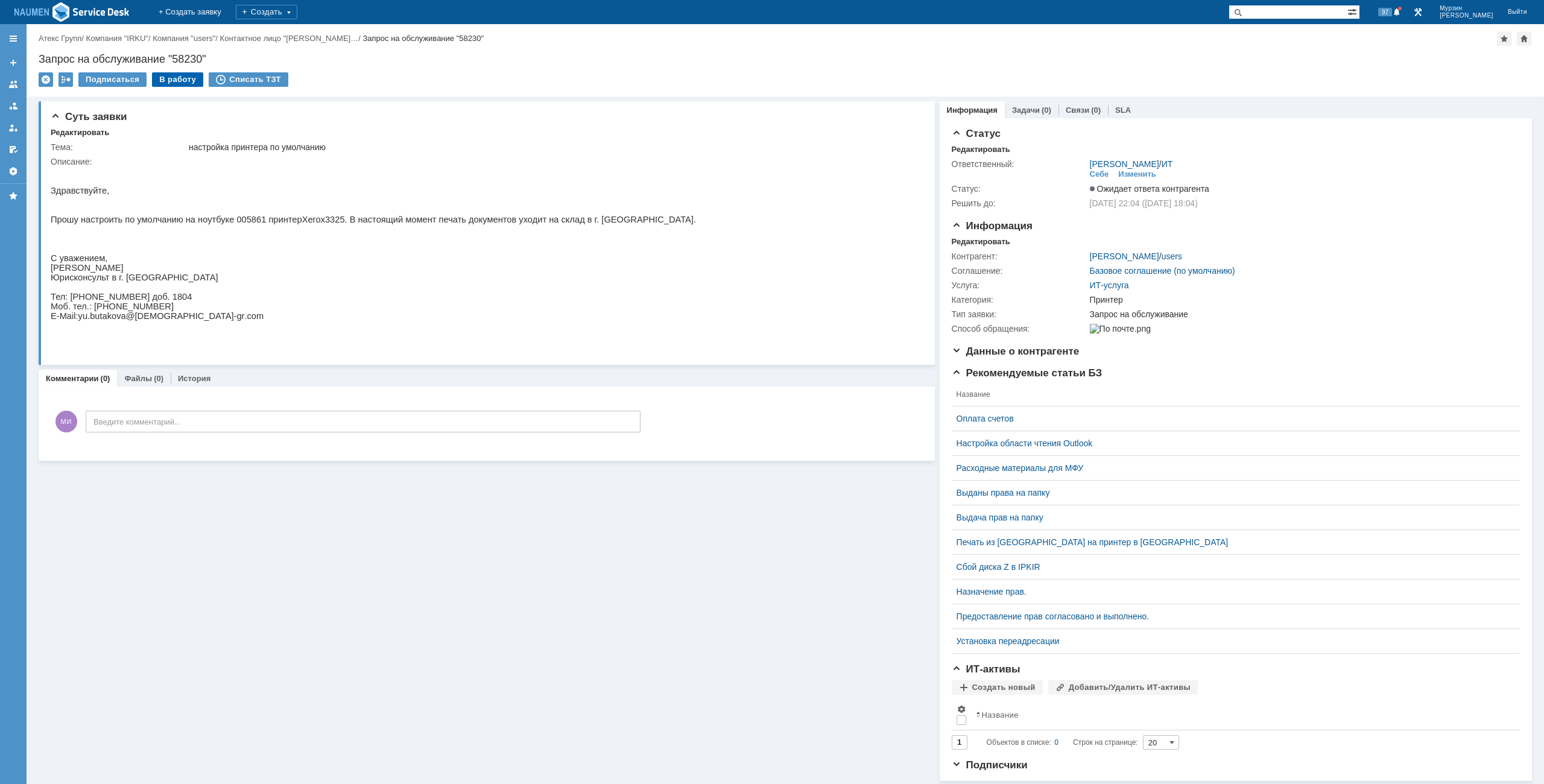
click at [173, 80] on div "В работу" at bounding box center [178, 80] width 52 height 15
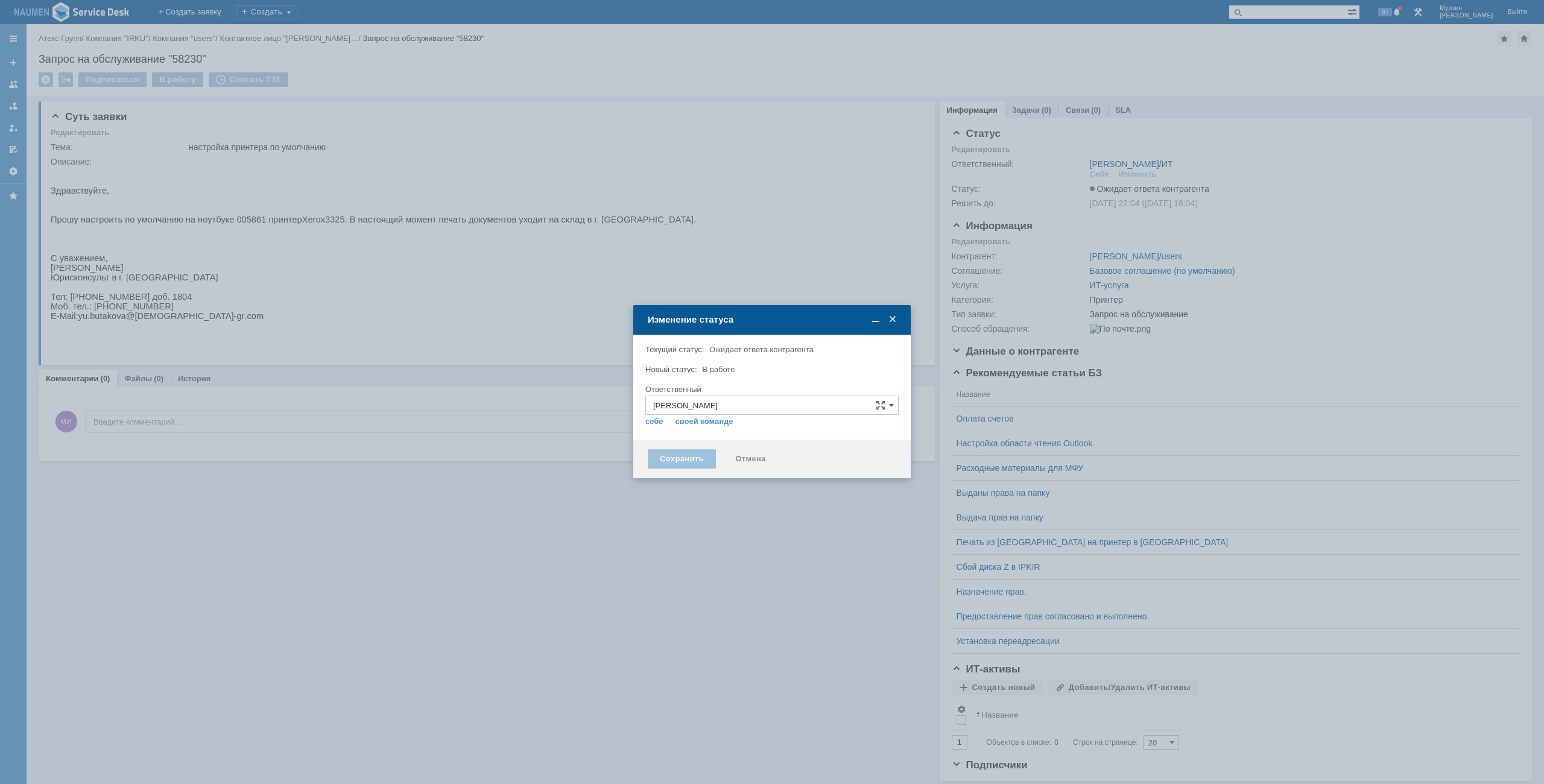
type input "[PERSON_NAME]"
type input "Принтер"
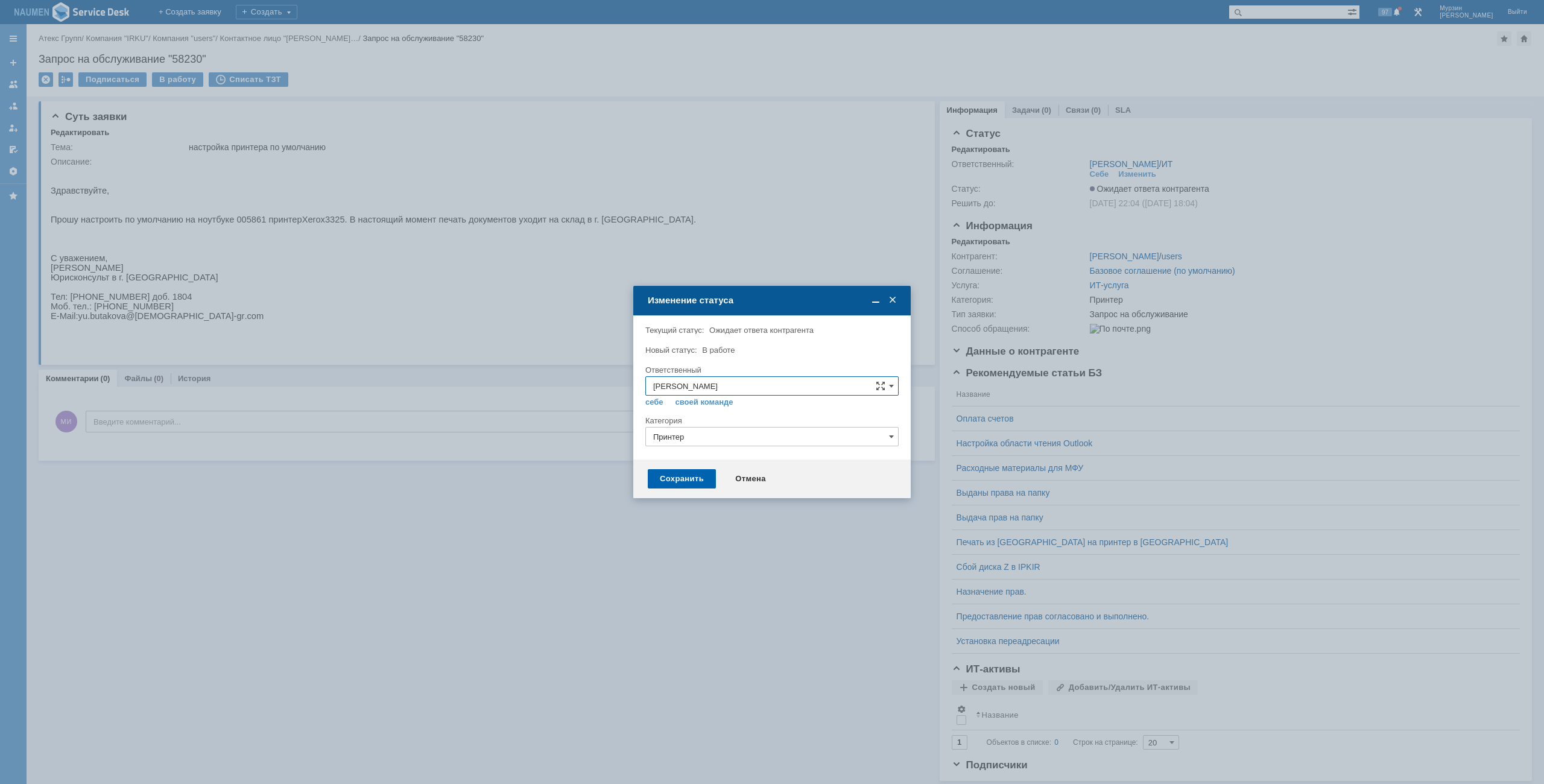
click at [704, 483] on div "Сохранить" at bounding box center [681, 479] width 68 height 20
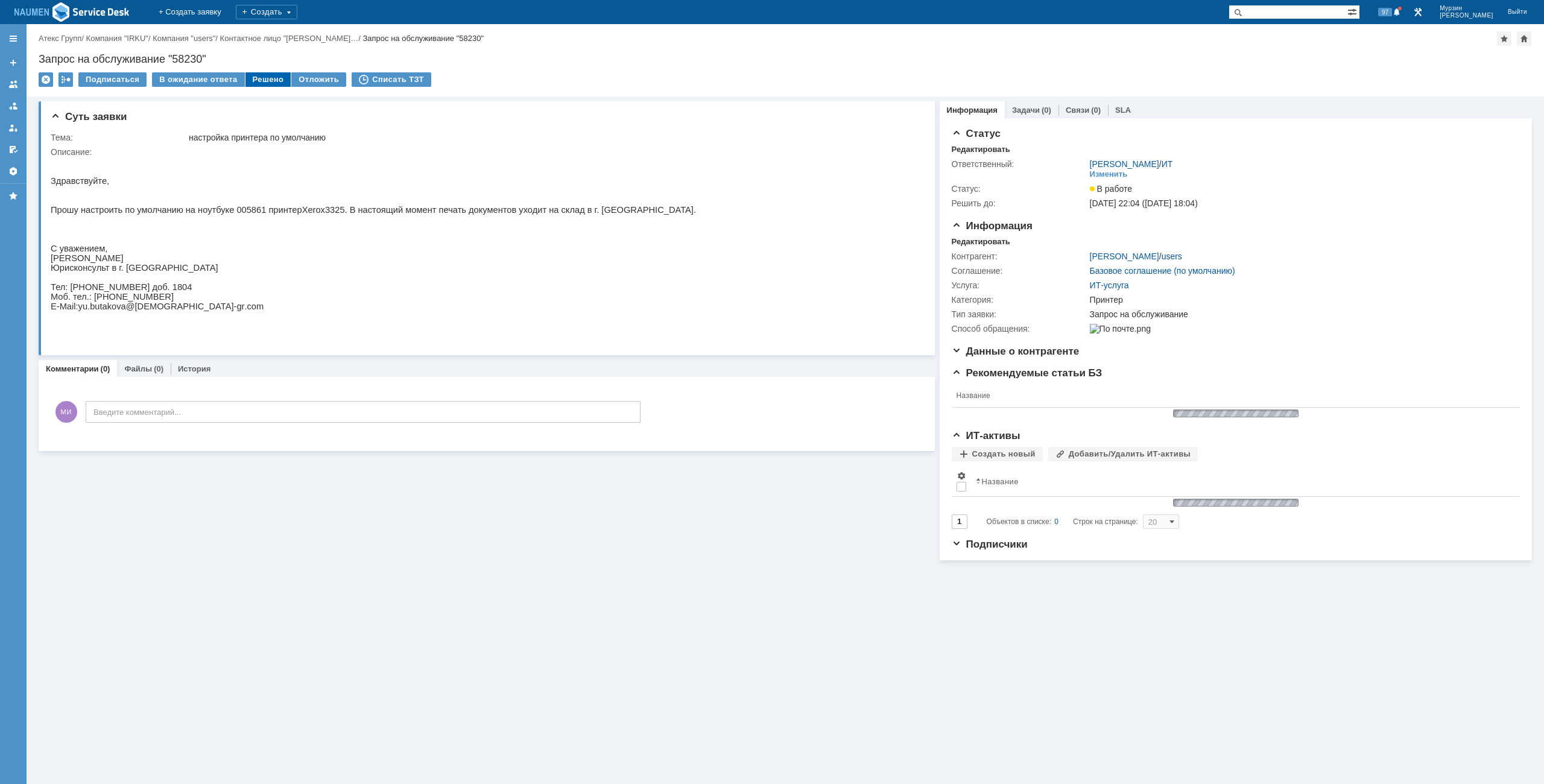
click at [265, 78] on div "Решено" at bounding box center [268, 80] width 46 height 15
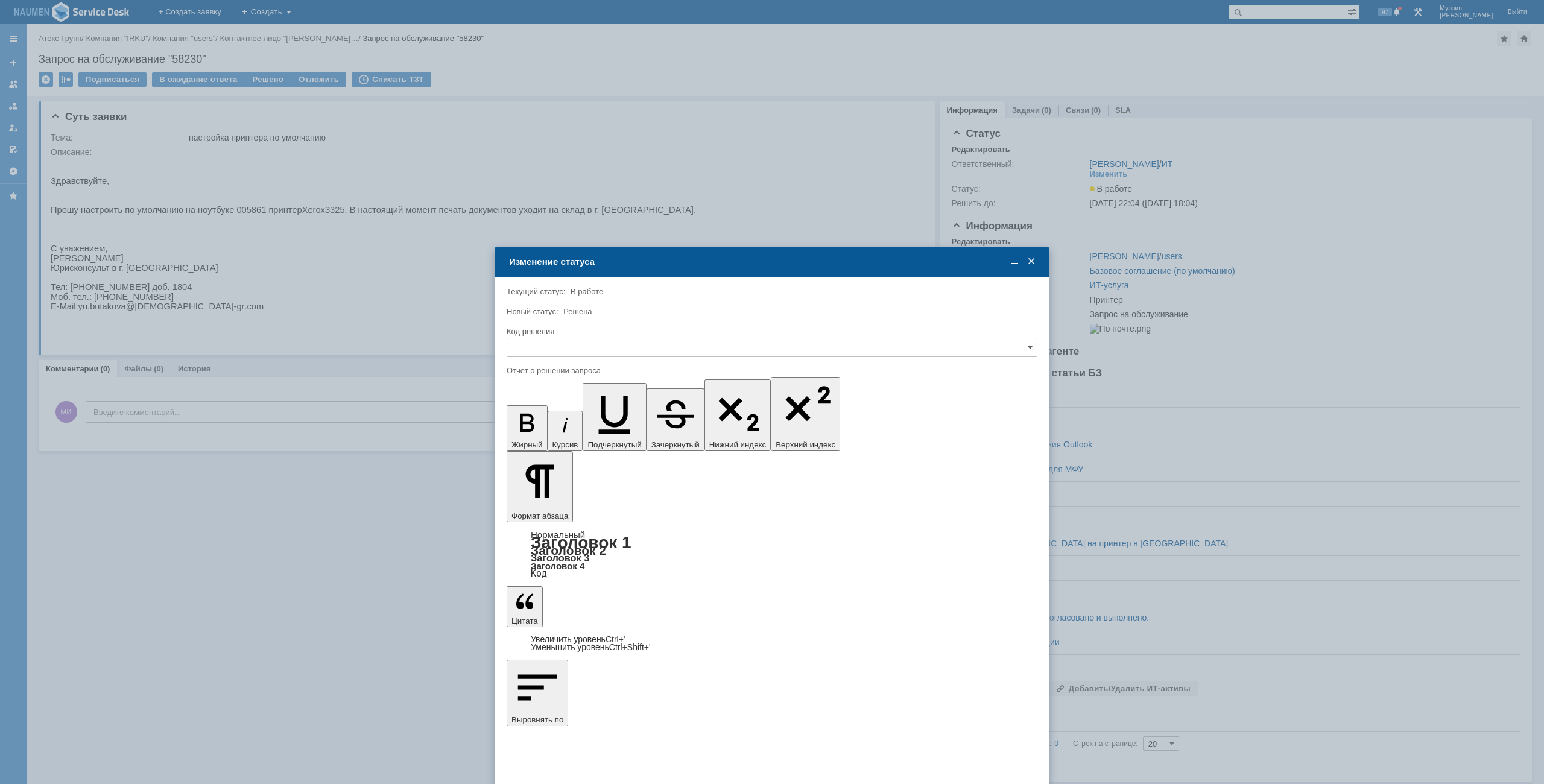
click at [568, 332] on div "Код решения" at bounding box center [771, 331] width 528 height 8
click at [561, 347] on input "text" at bounding box center [772, 347] width 530 height 20
click at [552, 433] on span "Решено" at bounding box center [772, 429] width 515 height 9
type input "Решено"
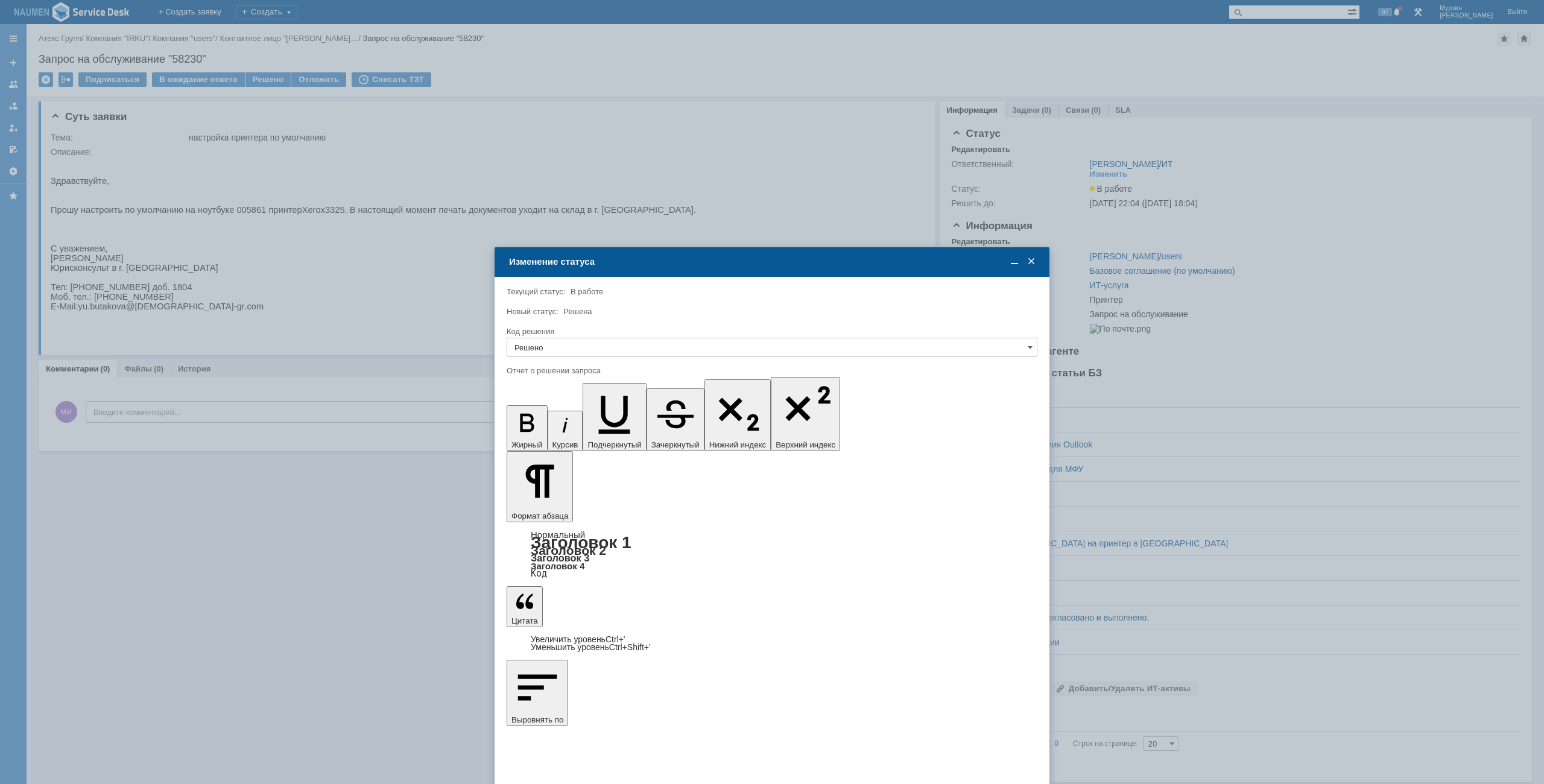
type input "Решено"
